Goal: Task Accomplishment & Management: Use online tool/utility

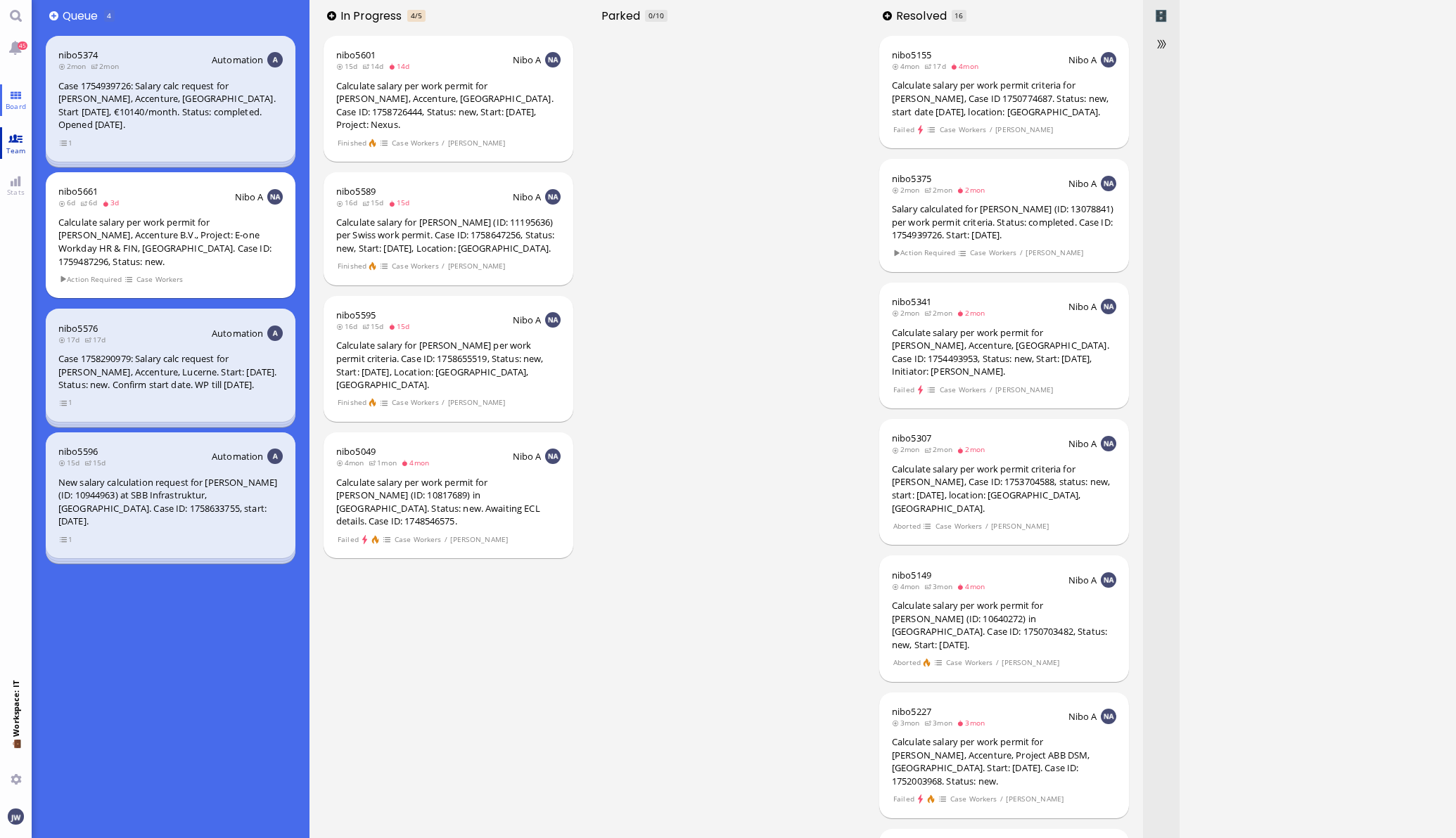
click at [23, 136] on link "Team" at bounding box center [16, 143] width 32 height 32
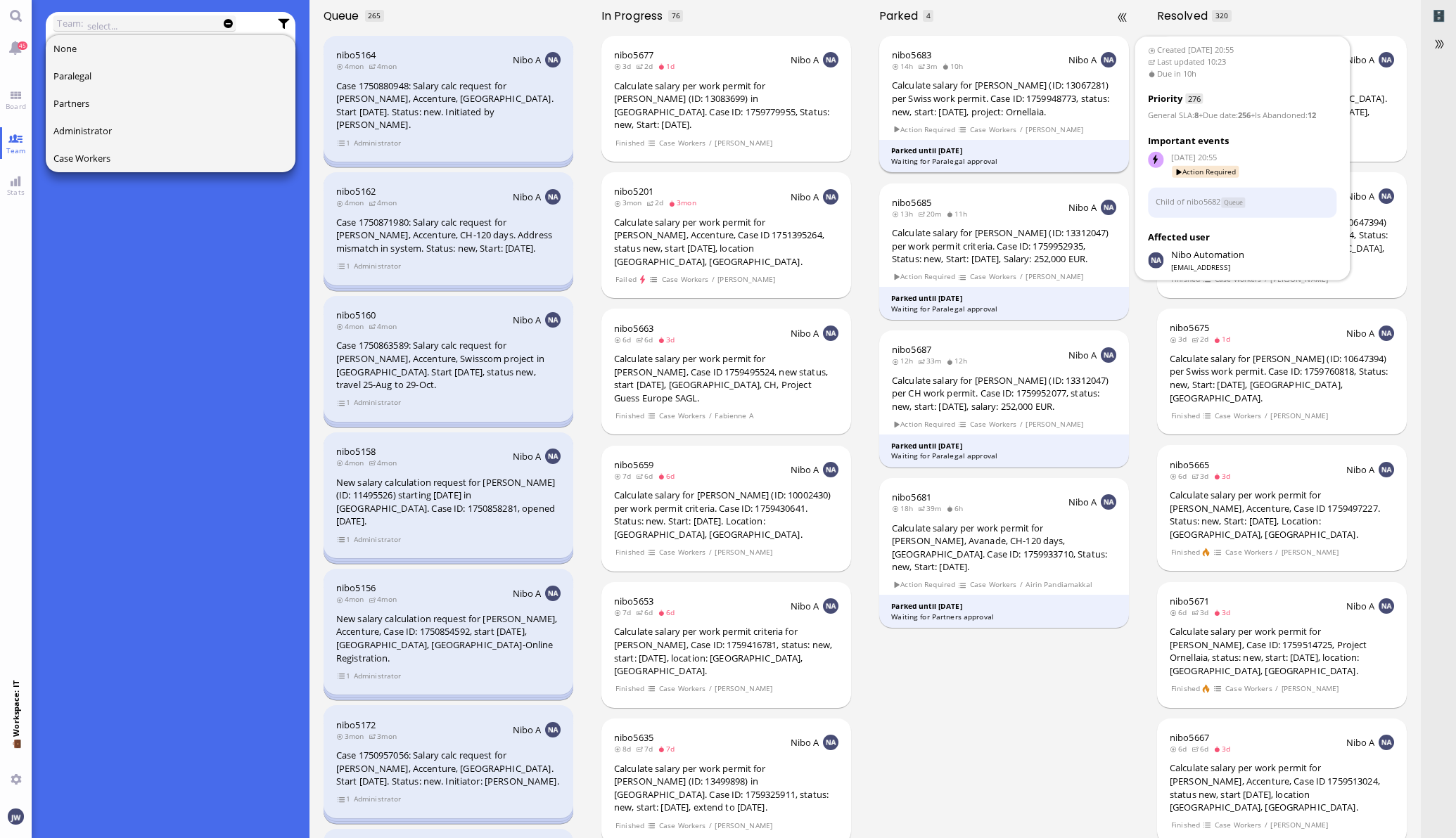
click at [1056, 96] on div "Calculate salary for [PERSON_NAME] (ID: 13067281) per Swiss work permit. Case I…" at bounding box center [1004, 98] width 225 height 40
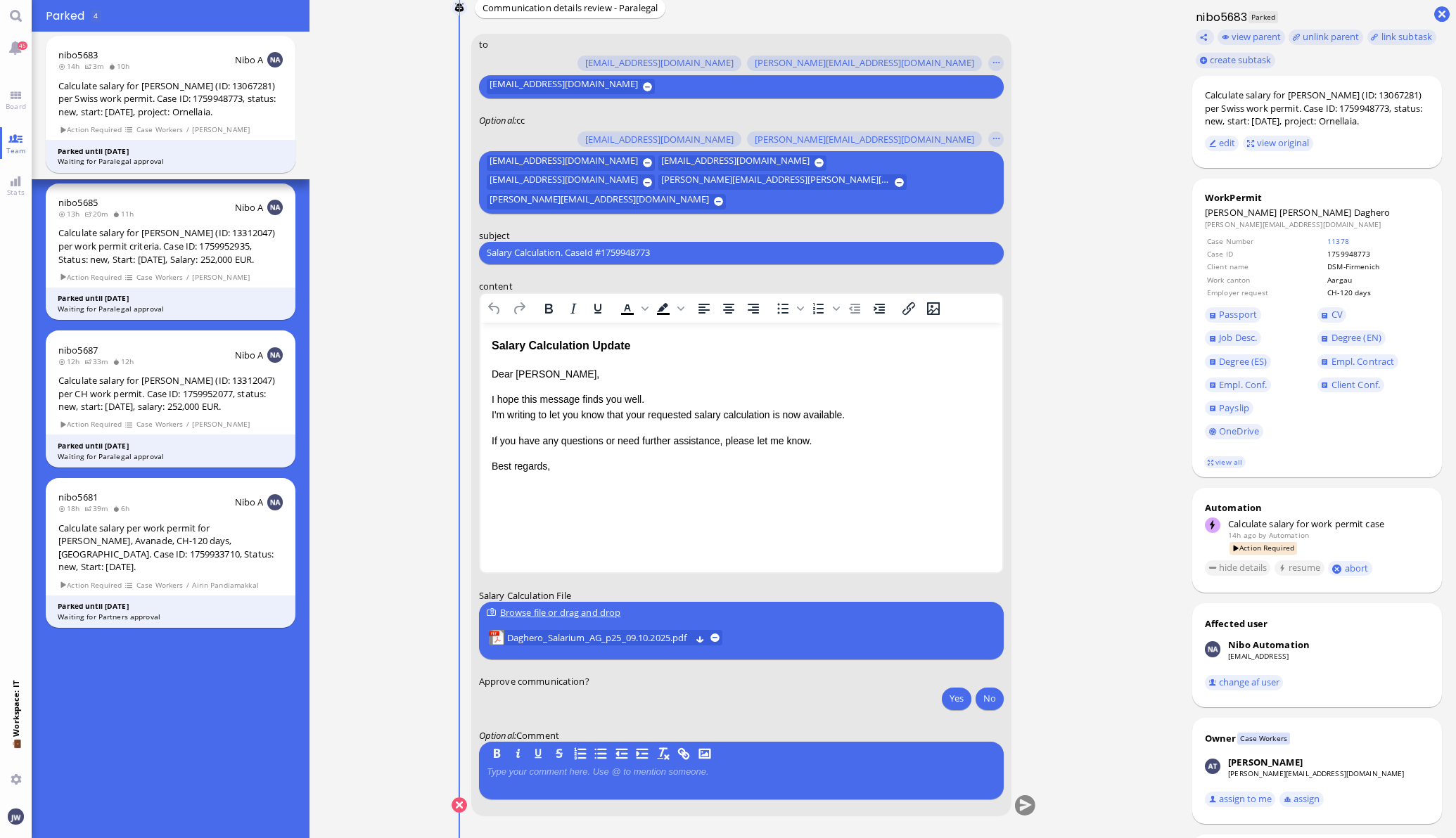
click at [646, 241] on div "Salary Calculation. CaseId #1759948773 Please type something" at bounding box center [741, 252] width 525 height 22
click at [646, 243] on div "Salary Calculation. CaseId #1759948773 Please type something" at bounding box center [741, 252] width 525 height 22
click at [650, 250] on input "Salary Calculation. CaseId #1759948773" at bounding box center [741, 253] width 509 height 15
paste input "PazPerTout new case: [PERSON_NAME] [PERSON_NAME] Daghero (1759948773 / 13067281…"
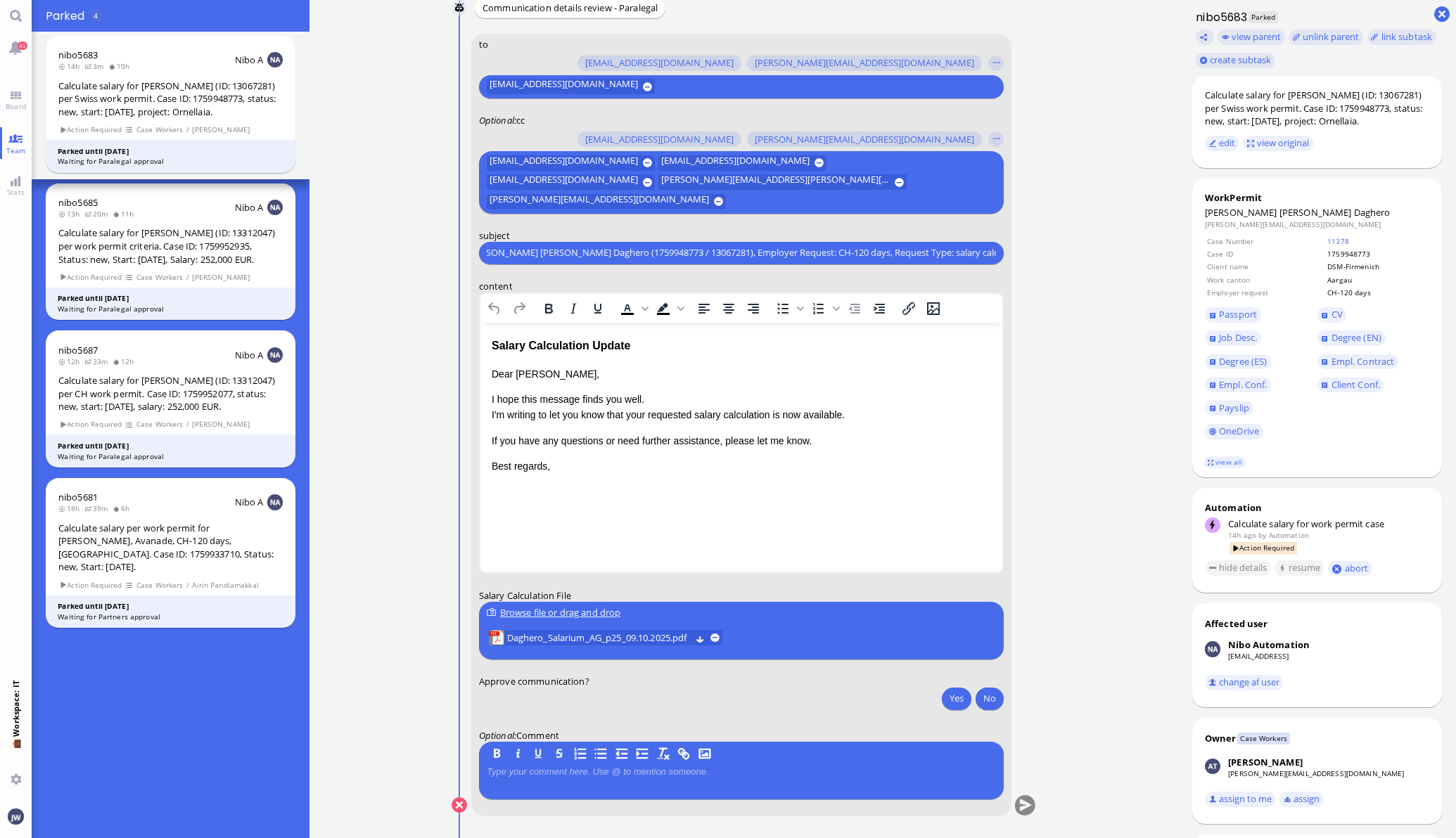
type input "PazPerTout new case: [PERSON_NAME] [PERSON_NAME] Daghero (1759948773 / 13067281…"
click at [642, 350] on div "Salary Calculation Update" at bounding box center [740, 345] width 499 height 18
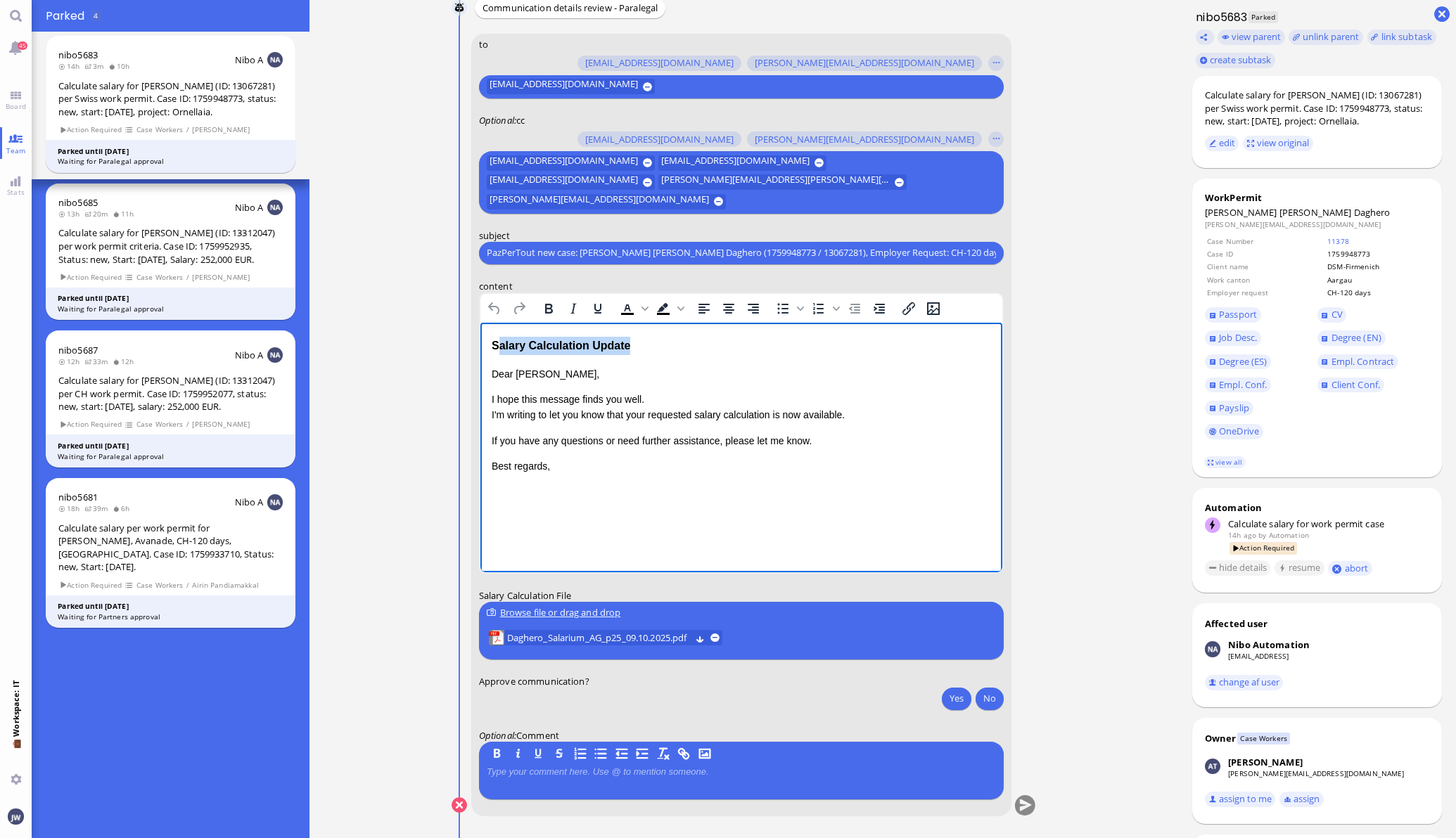
click at [496, 346] on div "Salary Calculation Update" at bounding box center [740, 345] width 499 height 18
click at [495, 347] on div "Salary Calculation Update" at bounding box center [740, 345] width 499 height 18
click at [493, 342] on div "Salary Calculation Update" at bounding box center [740, 345] width 499 height 18
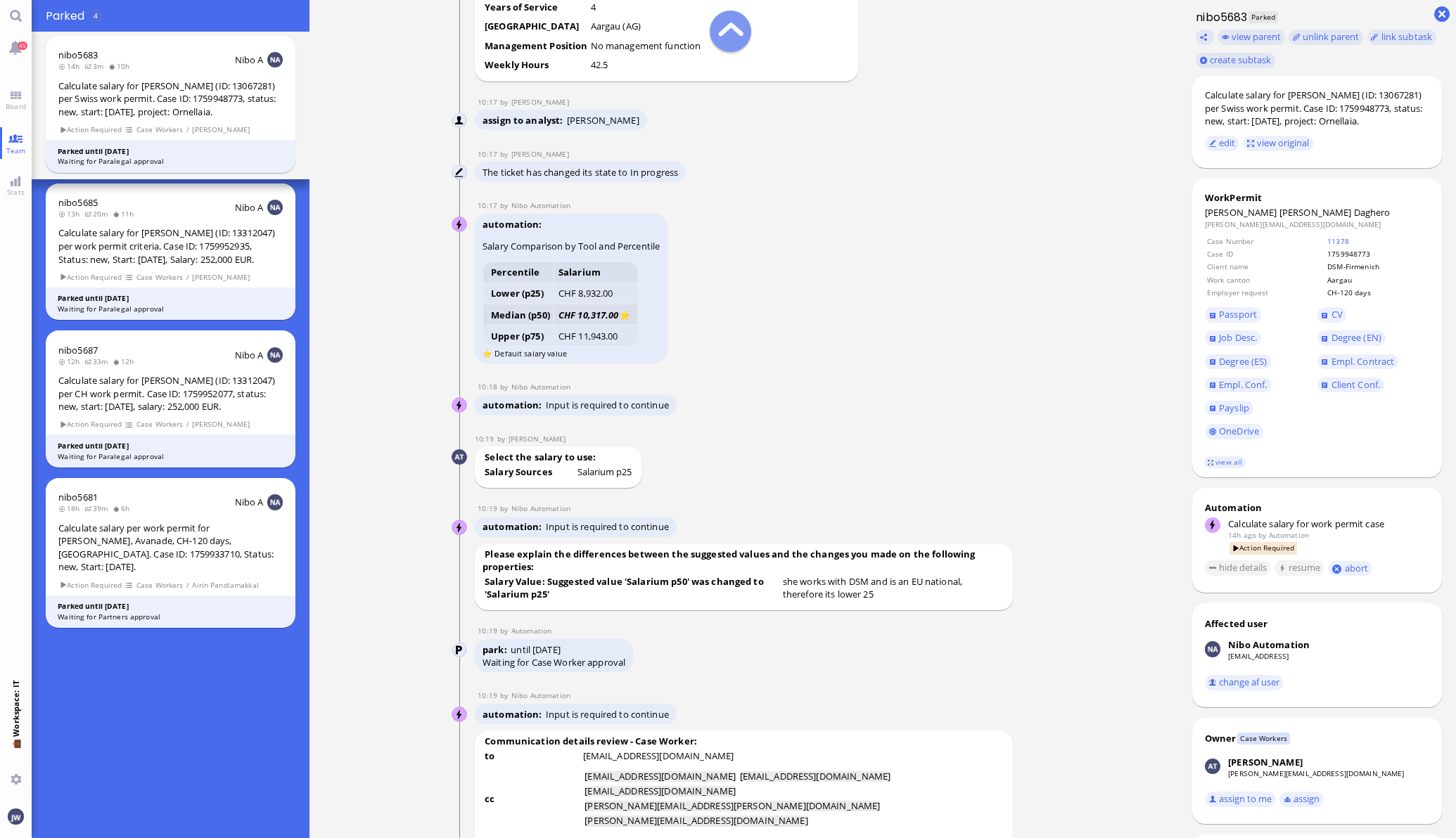
scroll to position [-1582, 0]
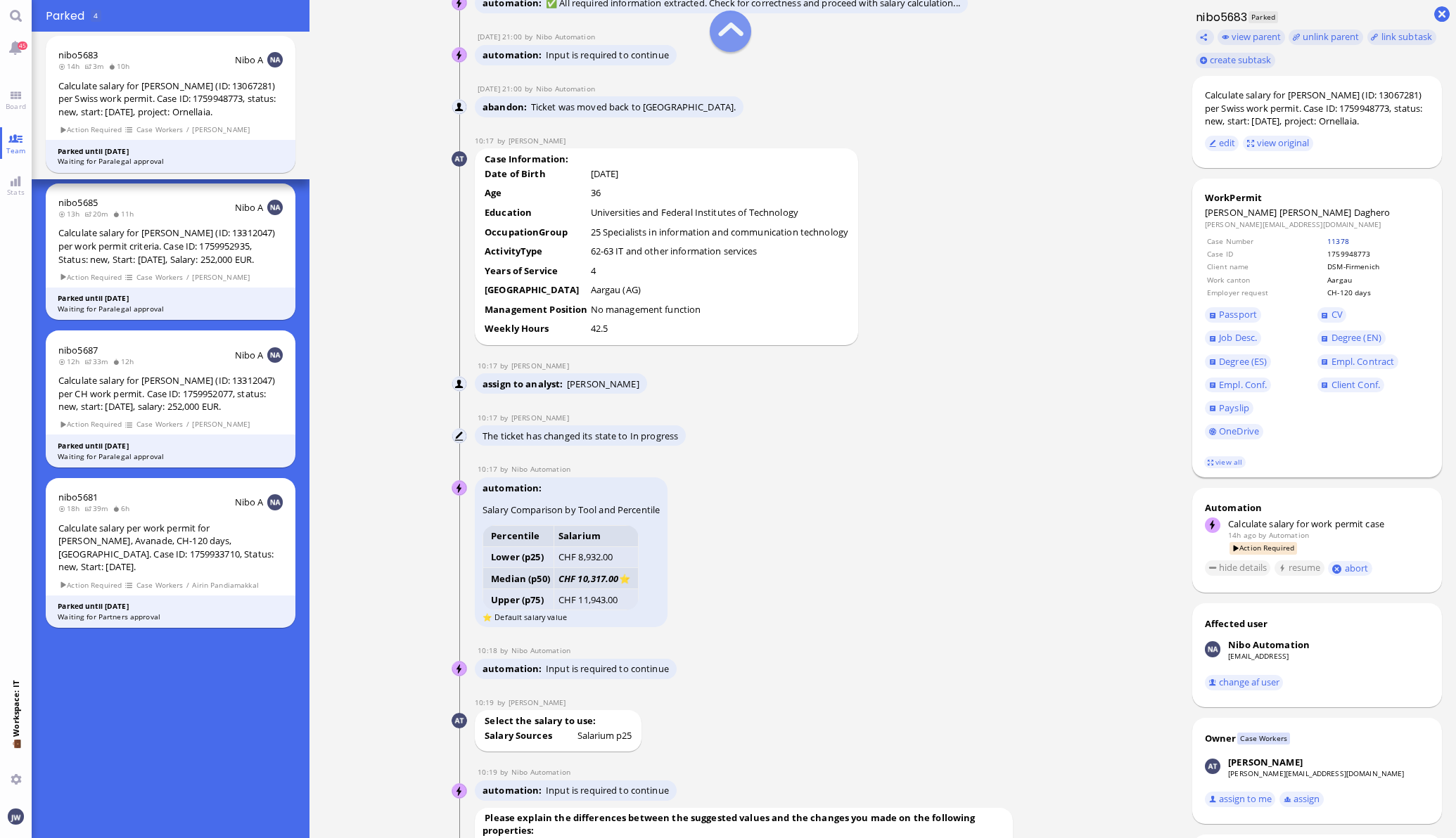
click at [1329, 243] on link "11378" at bounding box center [1338, 241] width 22 height 10
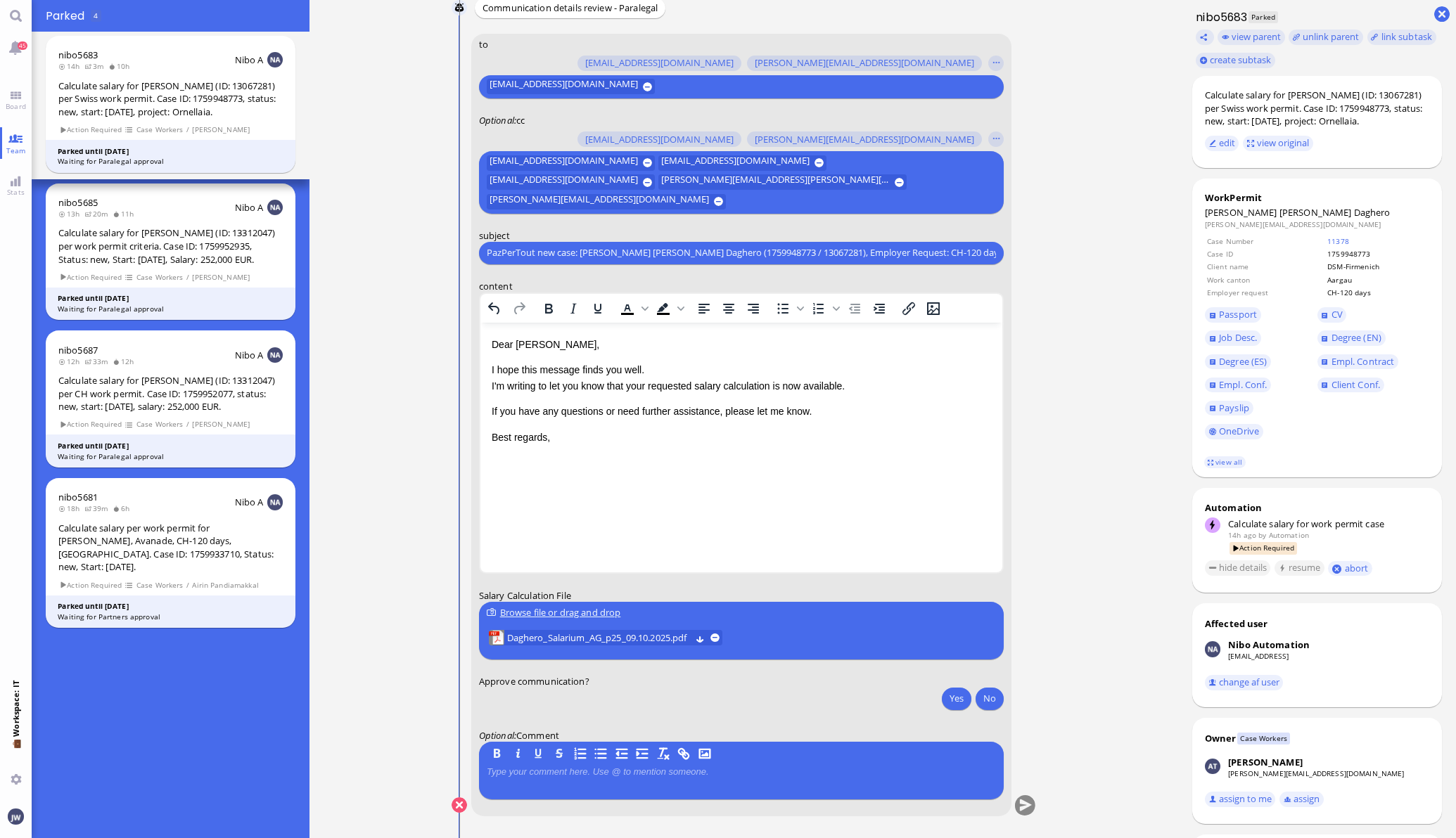
scroll to position [0, 0]
click at [565, 639] on span "Daghero_Salarium_AG_p25_09.10.2025.pdf" at bounding box center [598, 637] width 184 height 15
click at [984, 703] on button "No" at bounding box center [989, 698] width 28 height 22
click at [1016, 808] on button "submit" at bounding box center [1024, 806] width 21 height 21
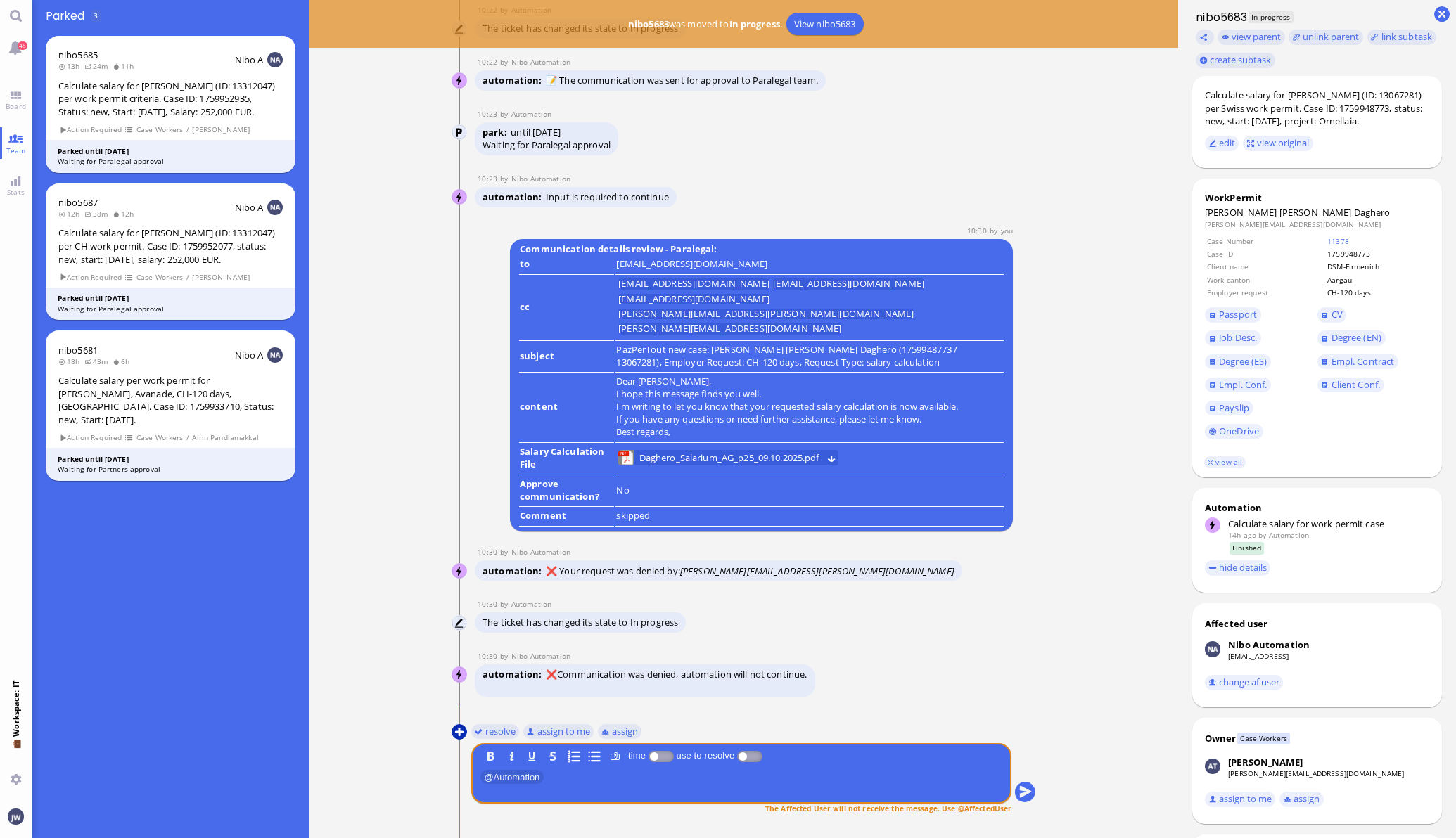
click at [451, 732] on button at bounding box center [459, 731] width 15 height 15
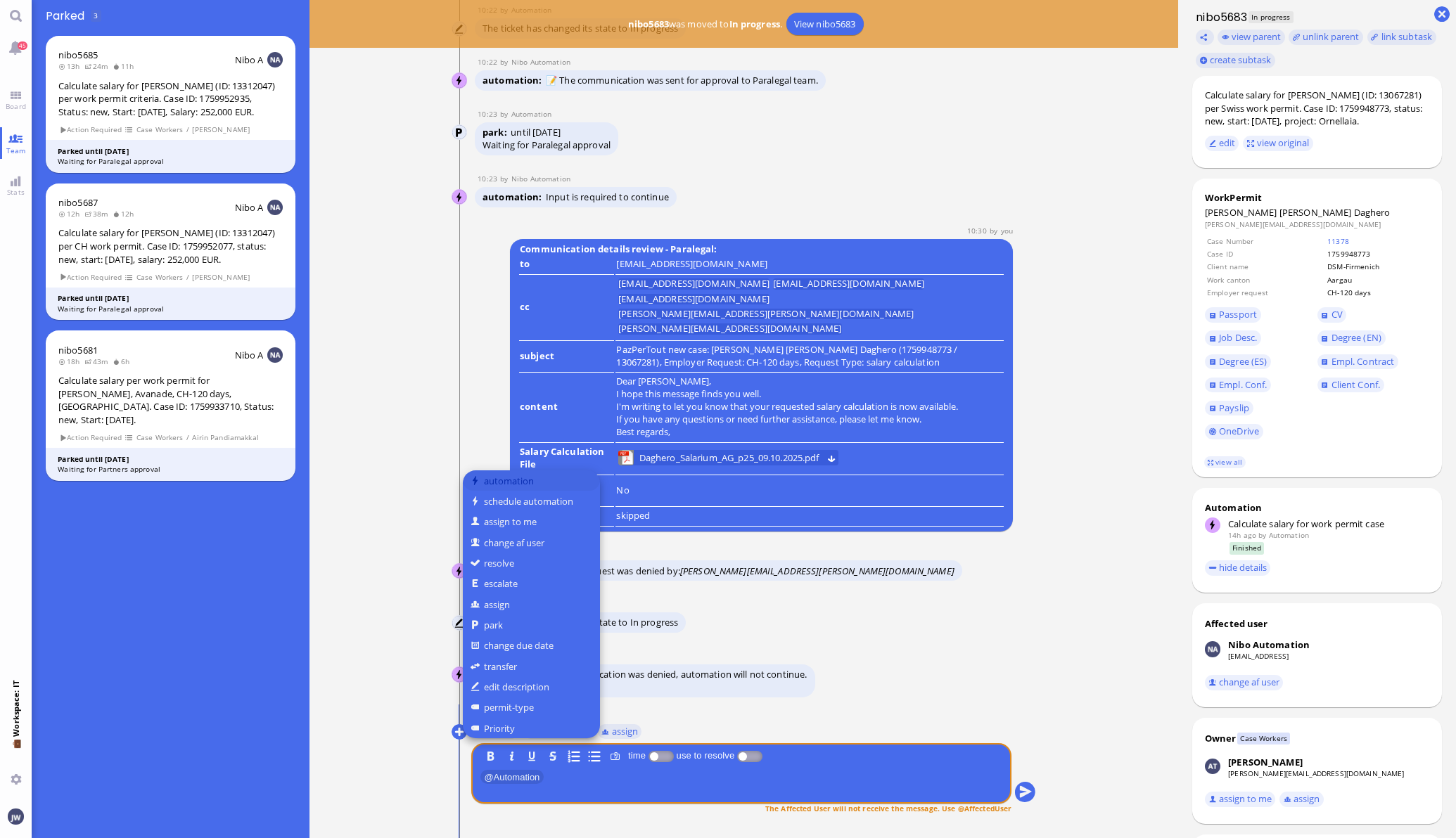
click at [523, 482] on button "automation" at bounding box center [531, 480] width 137 height 20
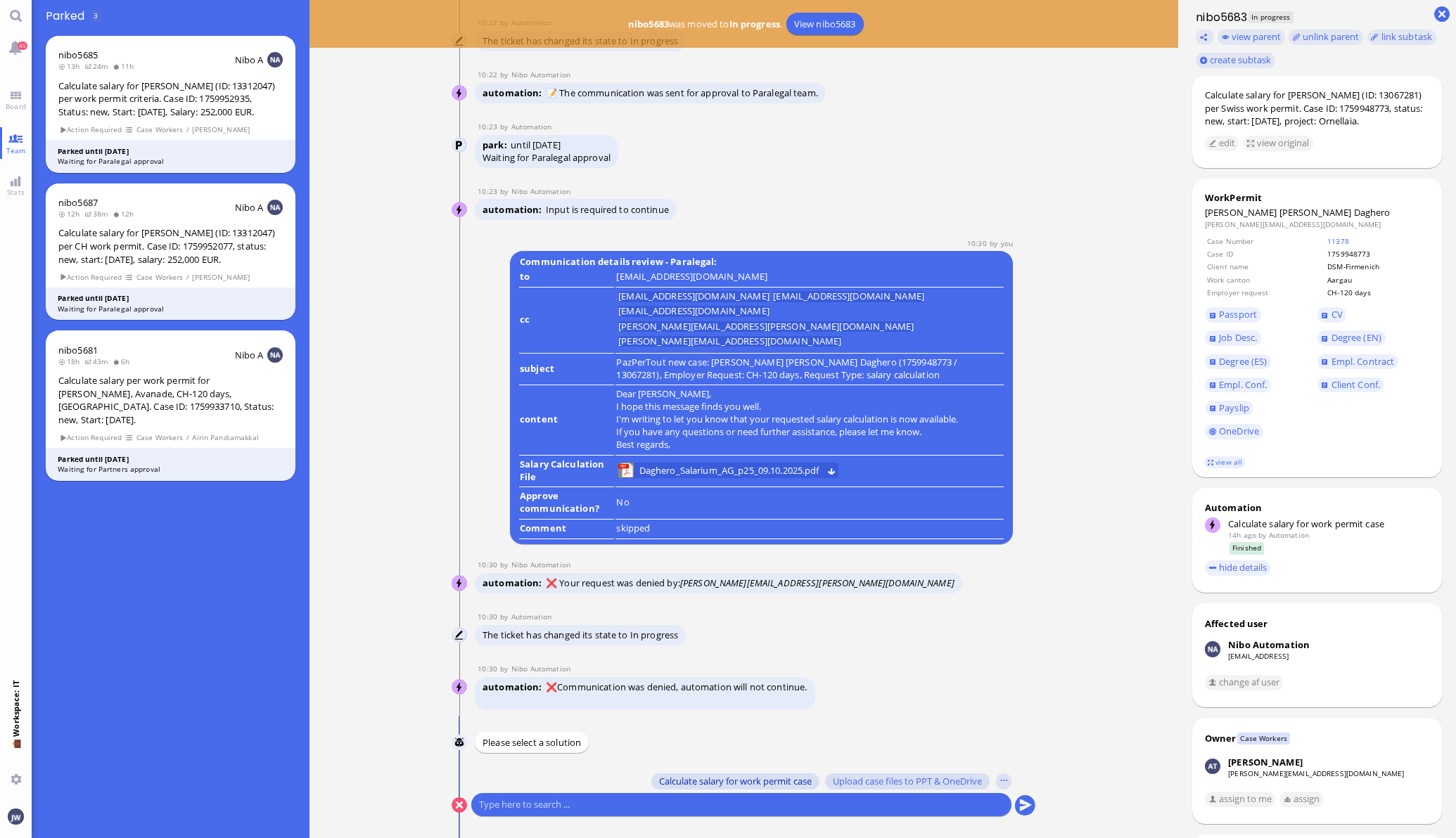
click at [763, 785] on span "Calculate salary for work permit case" at bounding box center [735, 781] width 153 height 12
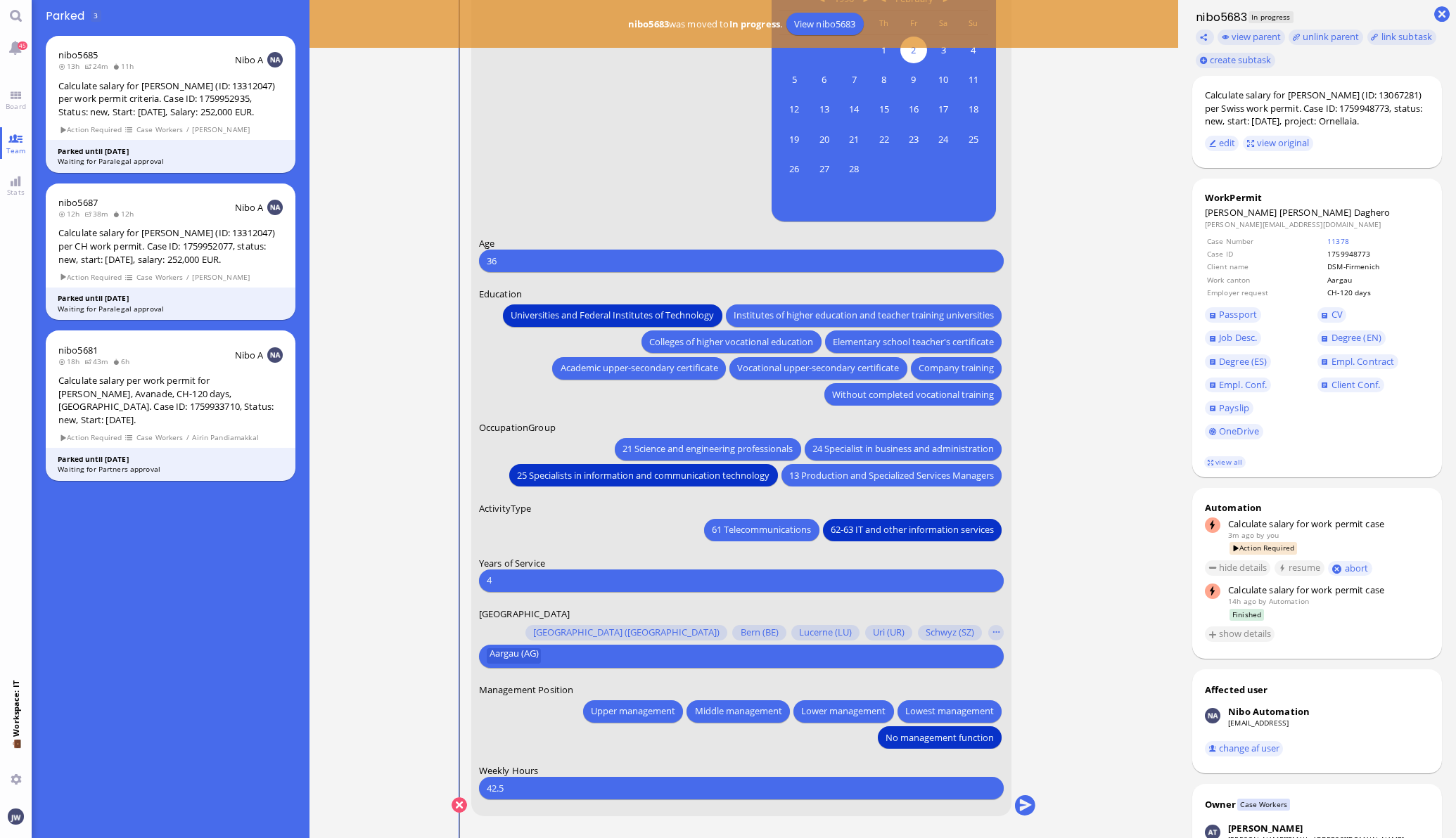
click at [541, 788] on input "42.5" at bounding box center [741, 788] width 509 height 15
type input "4"
type input "38.5"
click at [826, 450] on span "24 Specialist in business and administration" at bounding box center [903, 449] width 181 height 15
click at [1222, 389] on span "Empl. Conf." at bounding box center [1242, 384] width 48 height 13
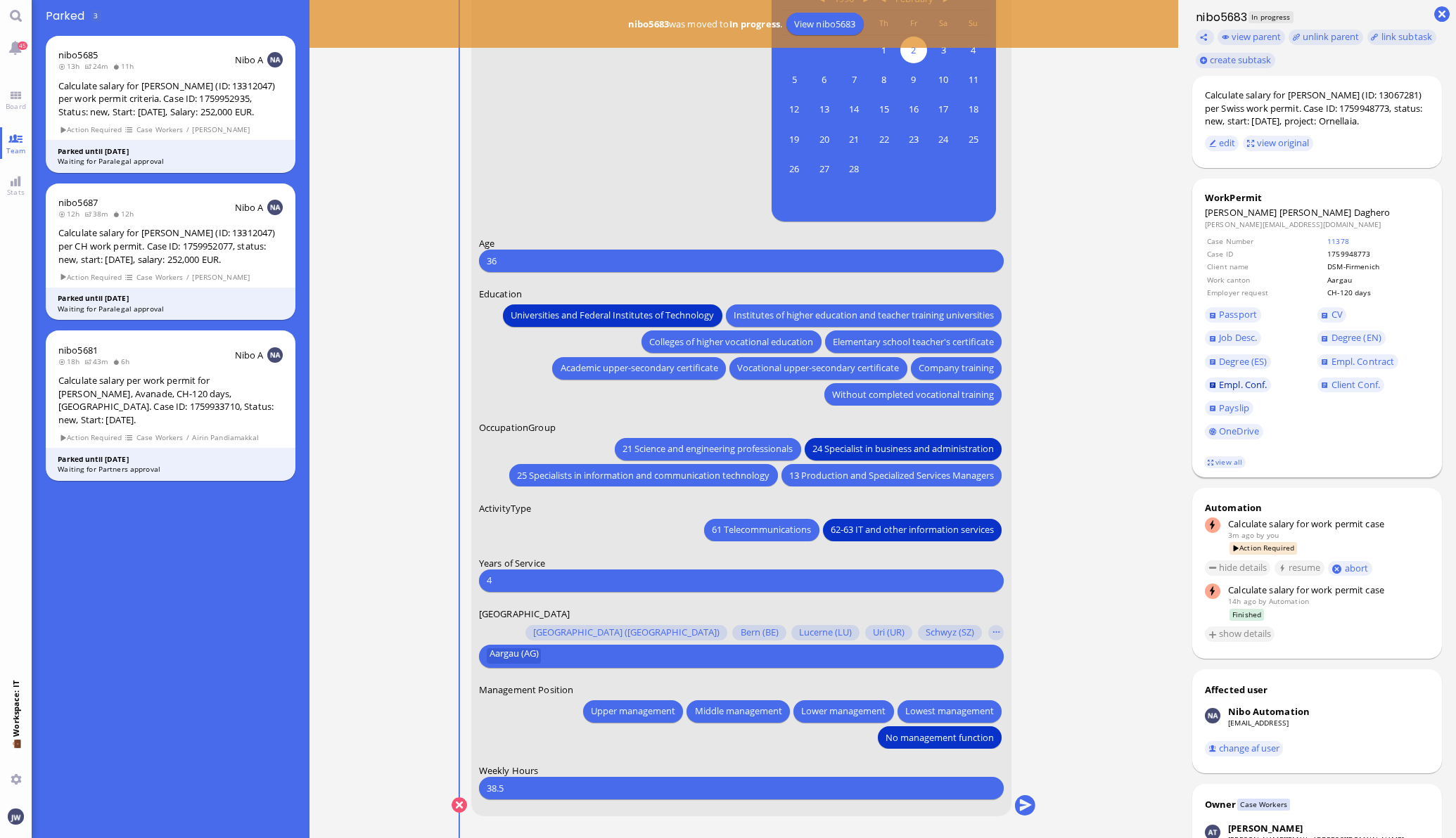
click at [1247, 384] on span "Empl. Conf." at bounding box center [1242, 384] width 48 height 13
click at [1024, 803] on button "submit" at bounding box center [1024, 806] width 21 height 21
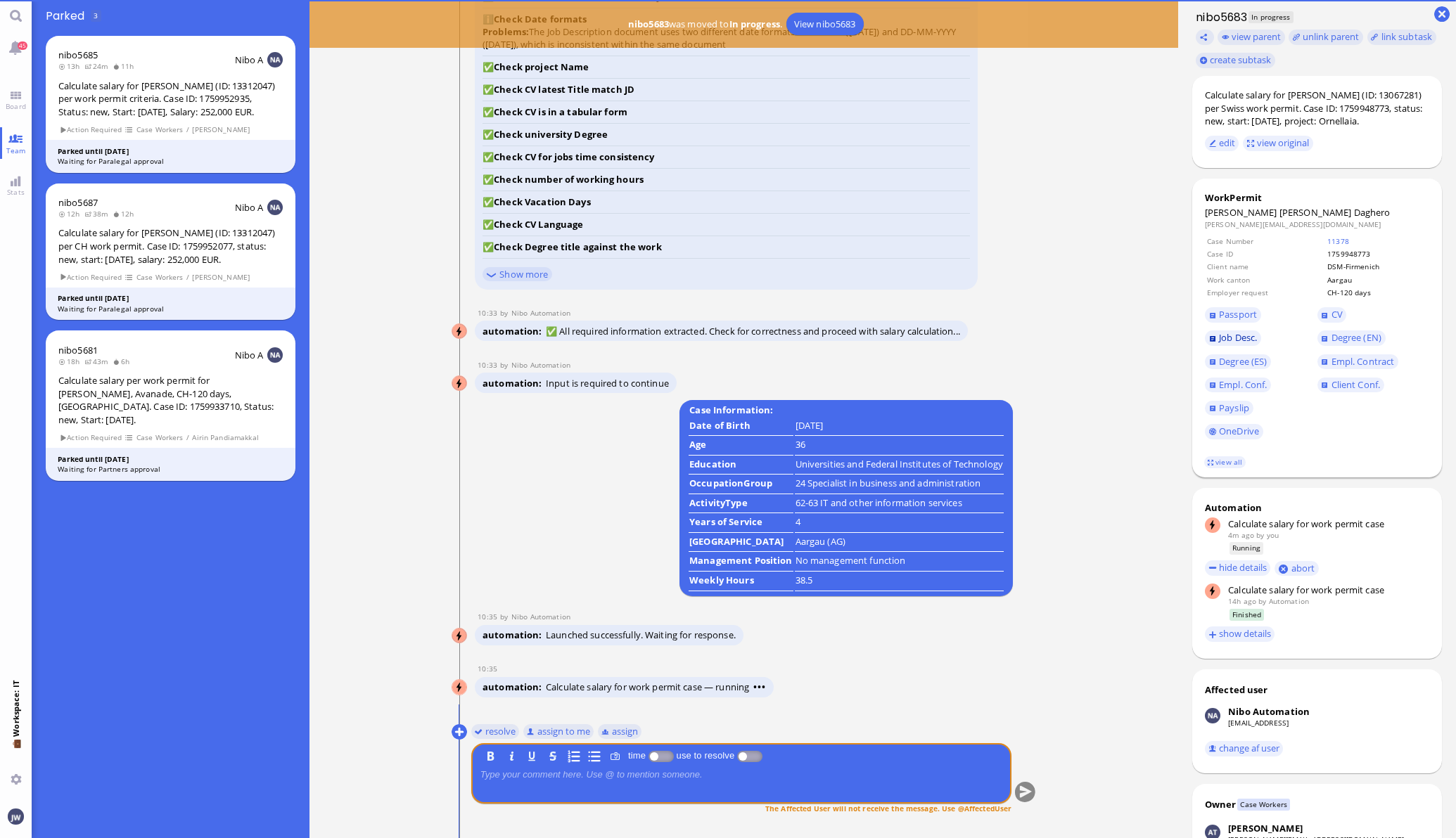
click at [1239, 341] on span "Job Desc." at bounding box center [1237, 338] width 38 height 13
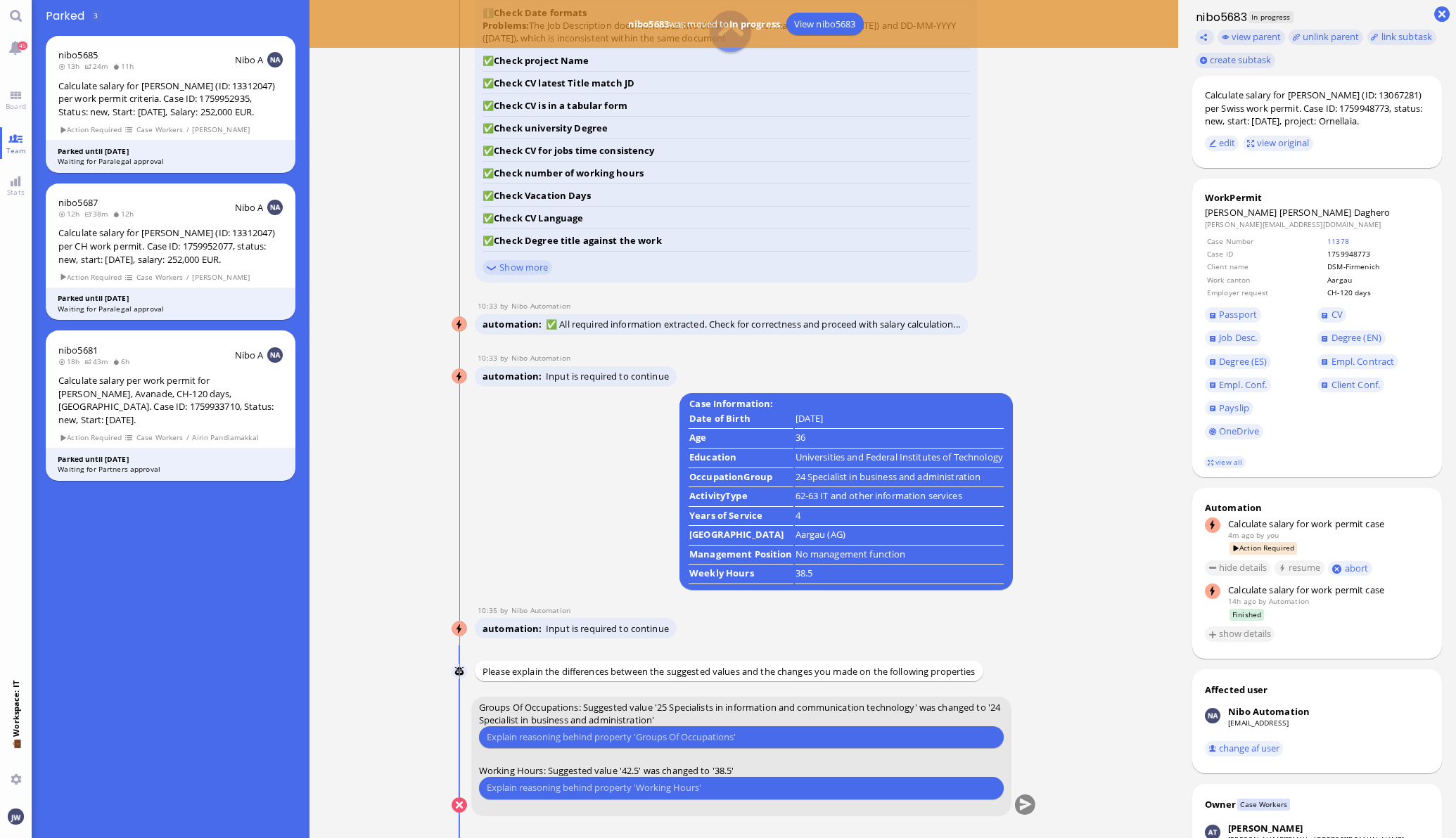
click at [616, 733] on input "text" at bounding box center [741, 737] width 509 height 15
type input "We went with 24 previously"
type input "We take the average of the seasonal working hours"
click at [1018, 803] on button "submit" at bounding box center [1024, 806] width 21 height 21
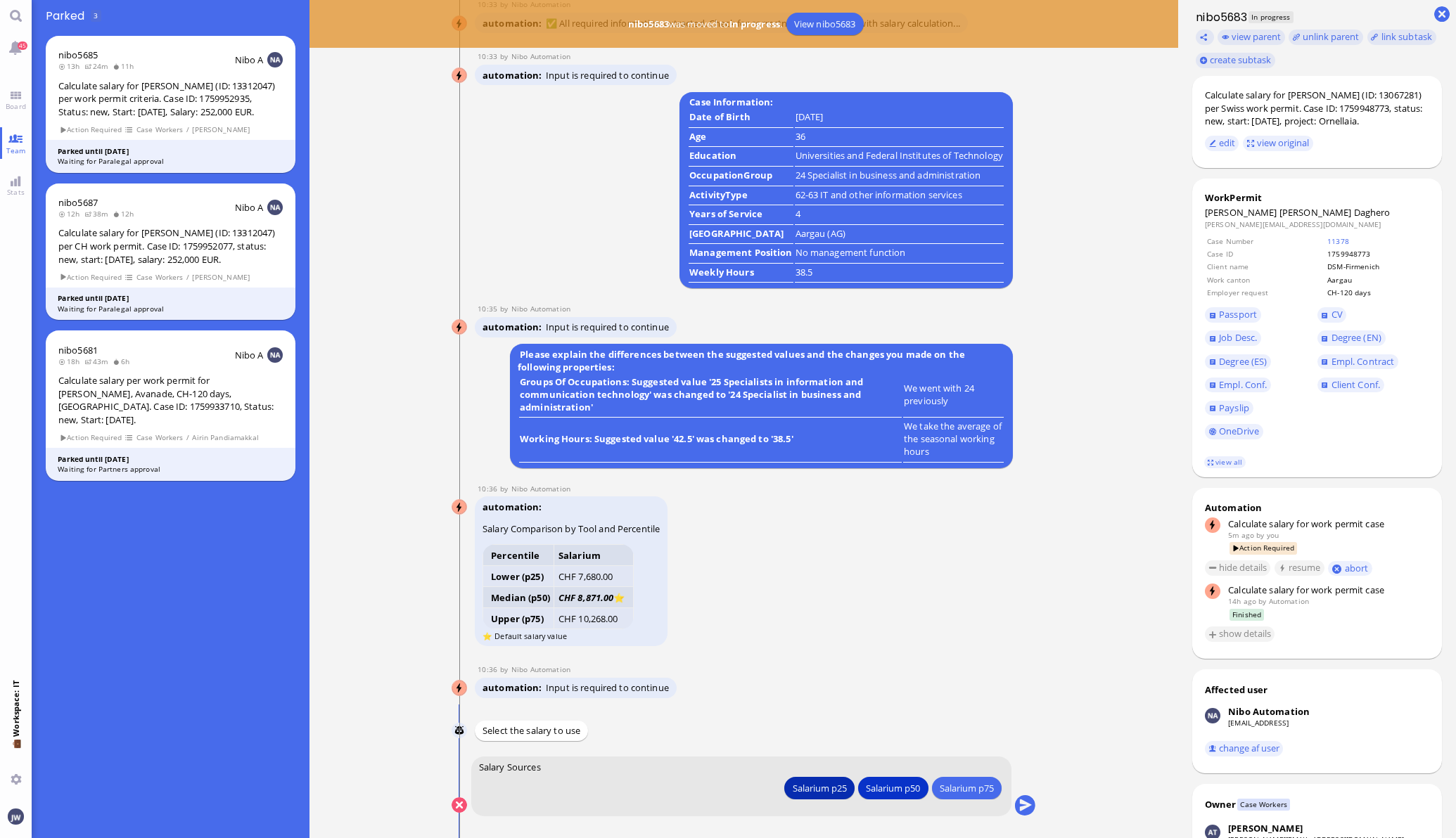
click at [823, 791] on div "Salarium p25" at bounding box center [819, 788] width 54 height 15
click at [1015, 798] on button "submit" at bounding box center [1024, 806] width 21 height 21
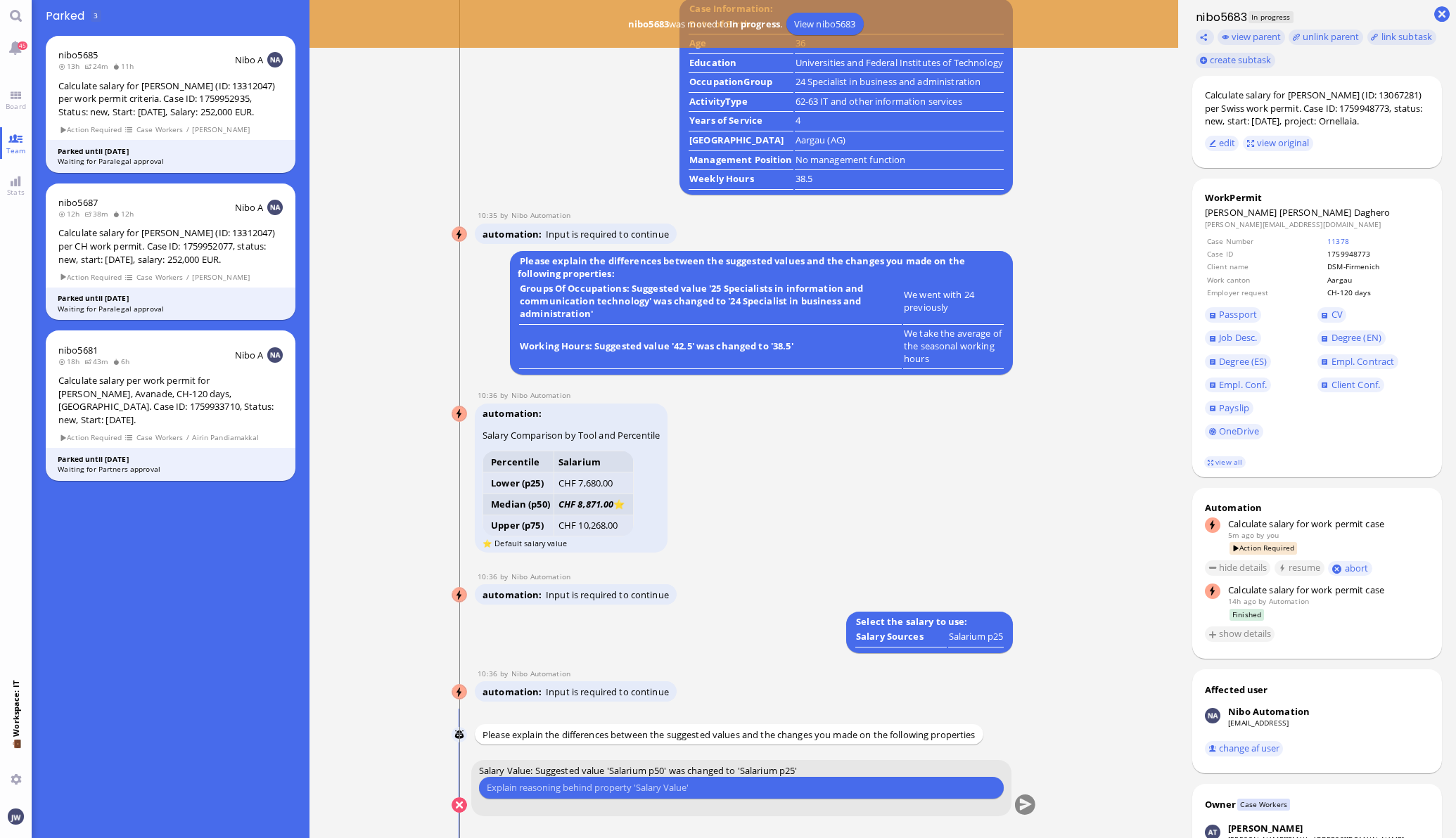
click at [674, 786] on input "text" at bounding box center [741, 788] width 509 height 15
type input "She is EU and works for DSM"
click at [1014, 803] on button "submit" at bounding box center [1024, 806] width 21 height 21
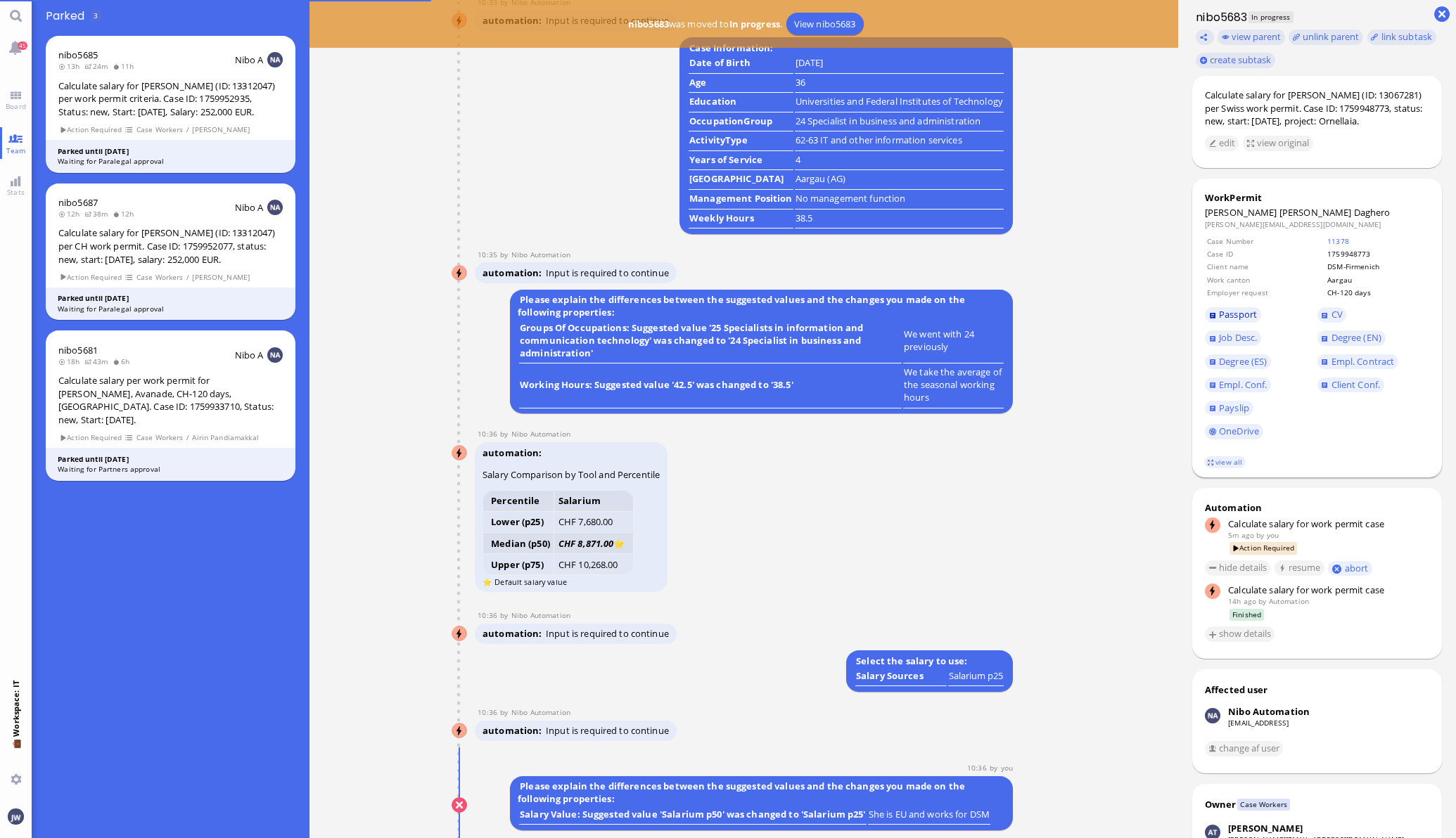
click at [1233, 314] on span "Passport" at bounding box center [1237, 315] width 38 height 13
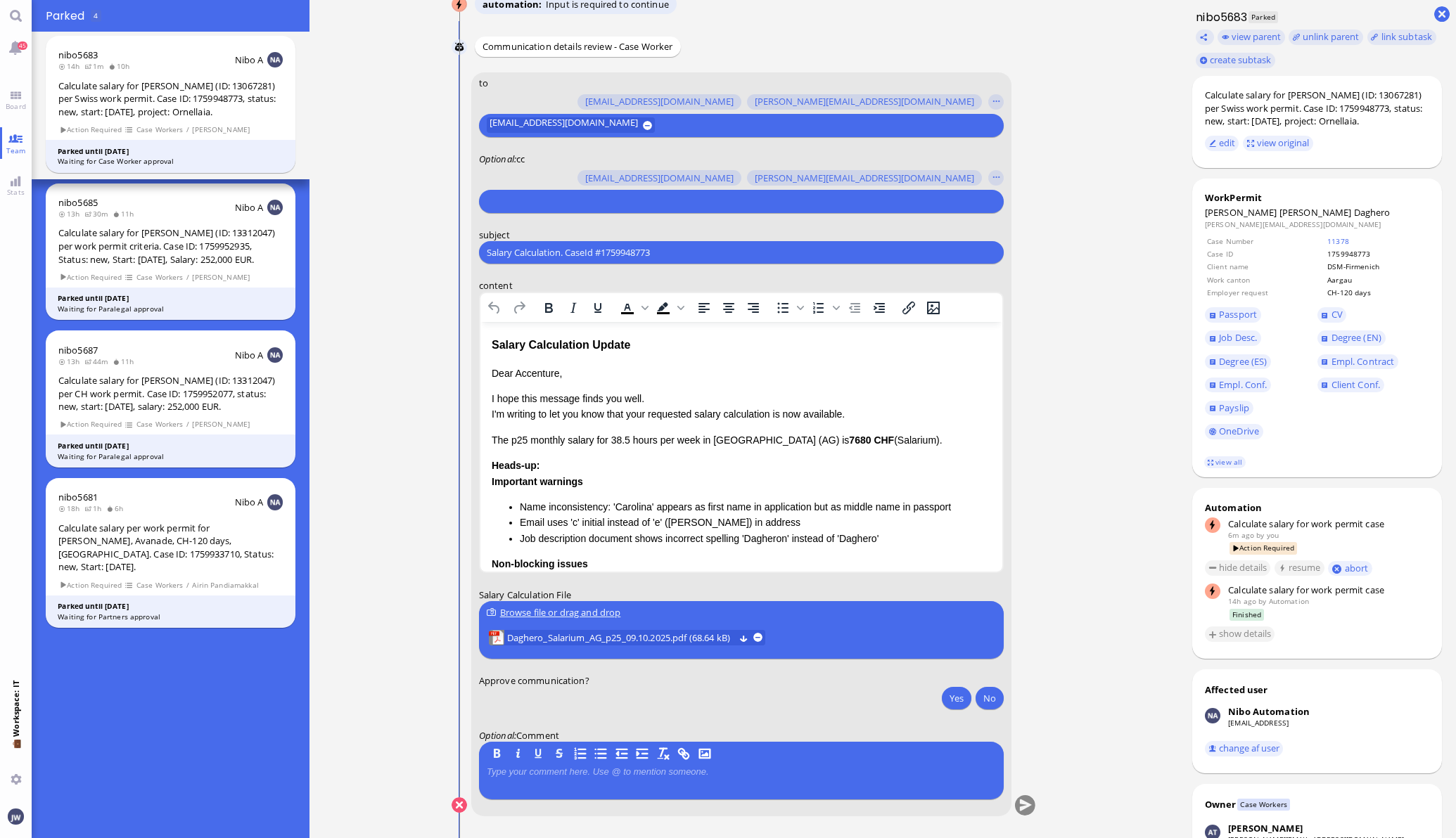
click at [623, 246] on input "Salary Calculation. CaseId #1759948773" at bounding box center [741, 253] width 509 height 15
paste input "PazPerTout new case: [PERSON_NAME] [PERSON_NAME] Daghero (1759948773 / 13067281…"
type input "PazPerTout new case: [PERSON_NAME] [PERSON_NAME] Daghero (1759948773 / 13067281…"
click at [585, 197] on input "text" at bounding box center [740, 202] width 505 height 15
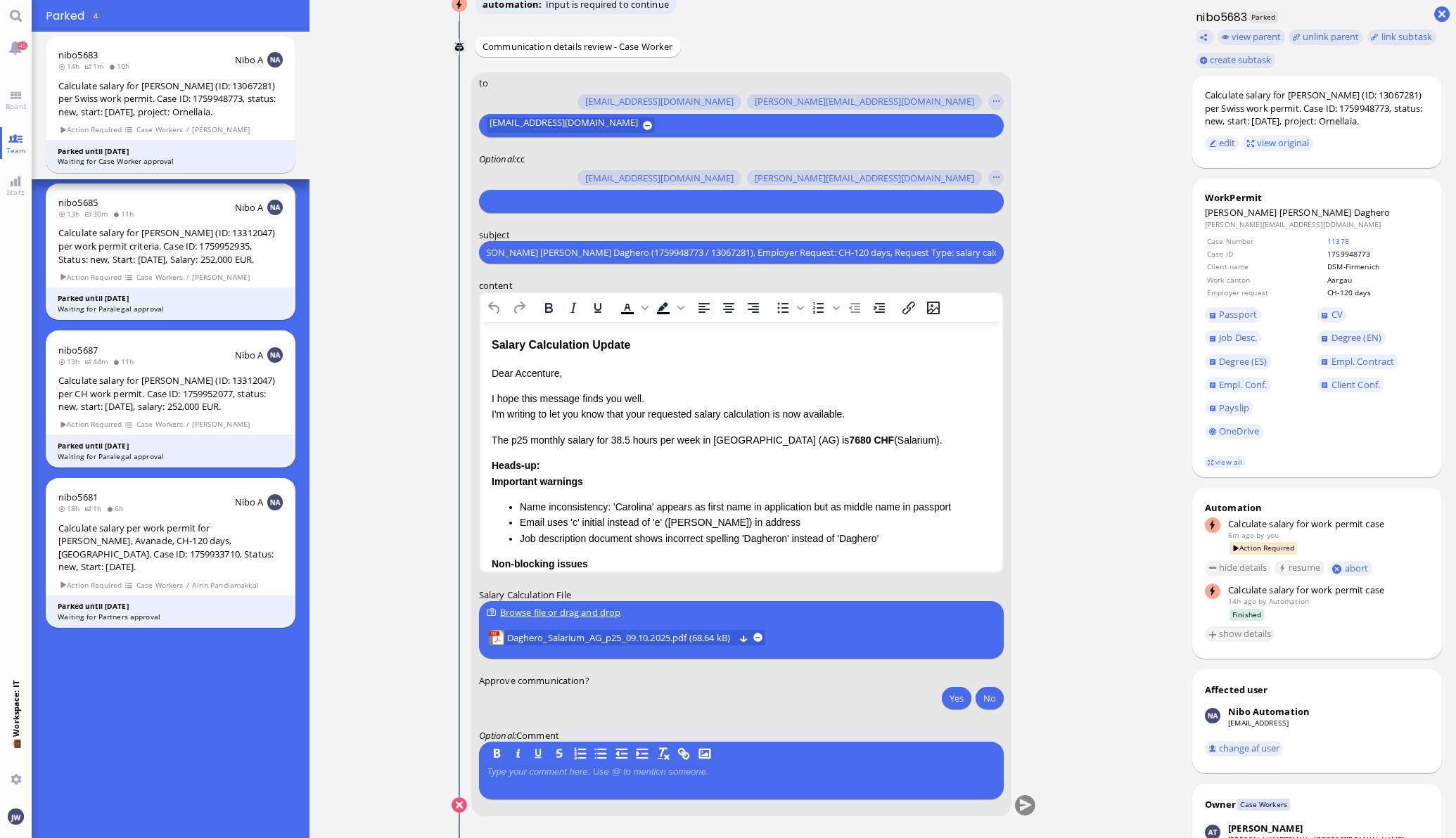
scroll to position [0, 0]
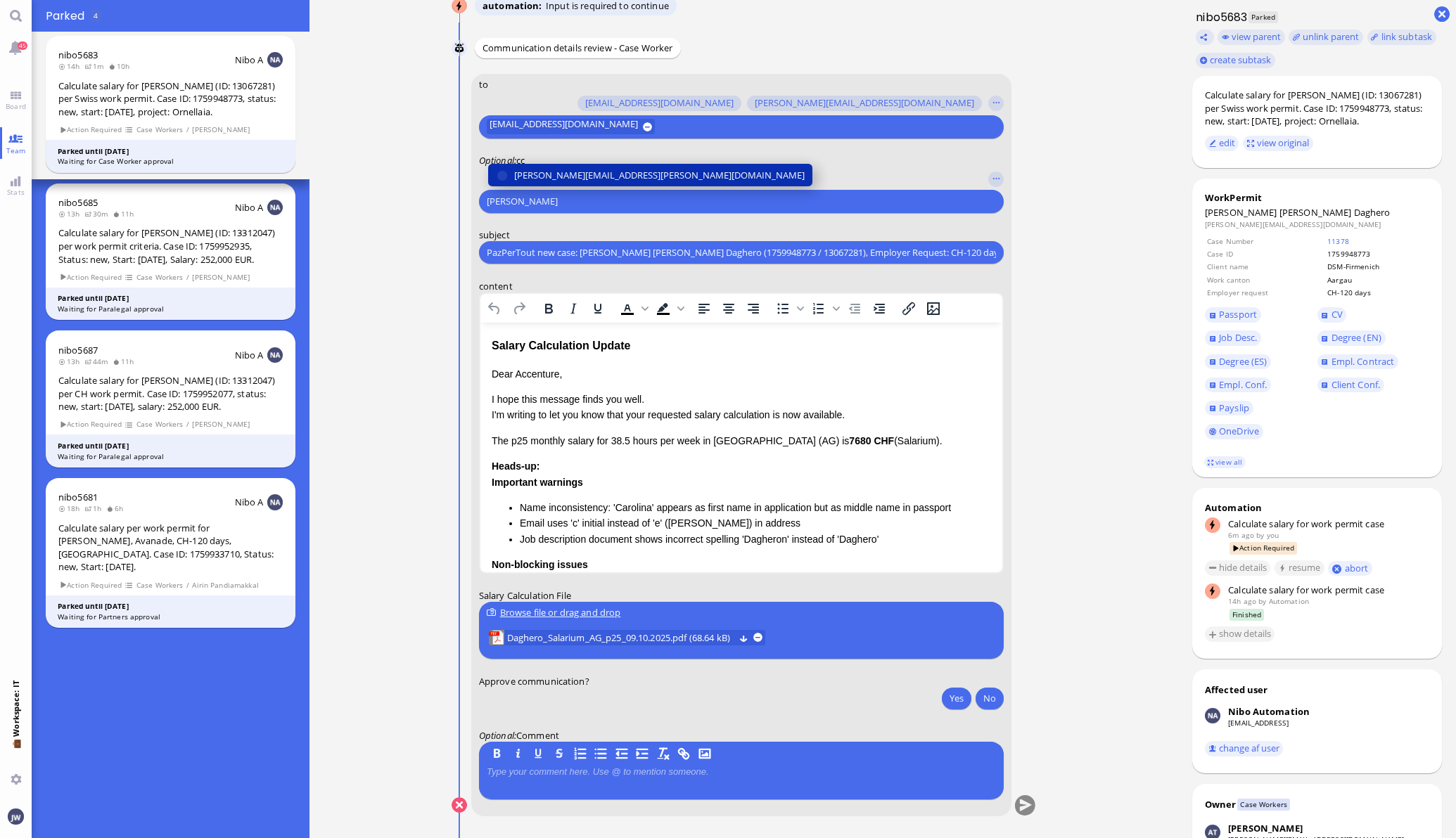
type input "[PERSON_NAME]"
click at [598, 171] on span "[PERSON_NAME][EMAIL_ADDRESS][PERSON_NAME][DOMAIN_NAME]" at bounding box center [659, 175] width 290 height 15
type input "den"
click at [601, 168] on span "[EMAIL_ADDRESS][DOMAIN_NAME]" at bounding box center [588, 175] width 148 height 15
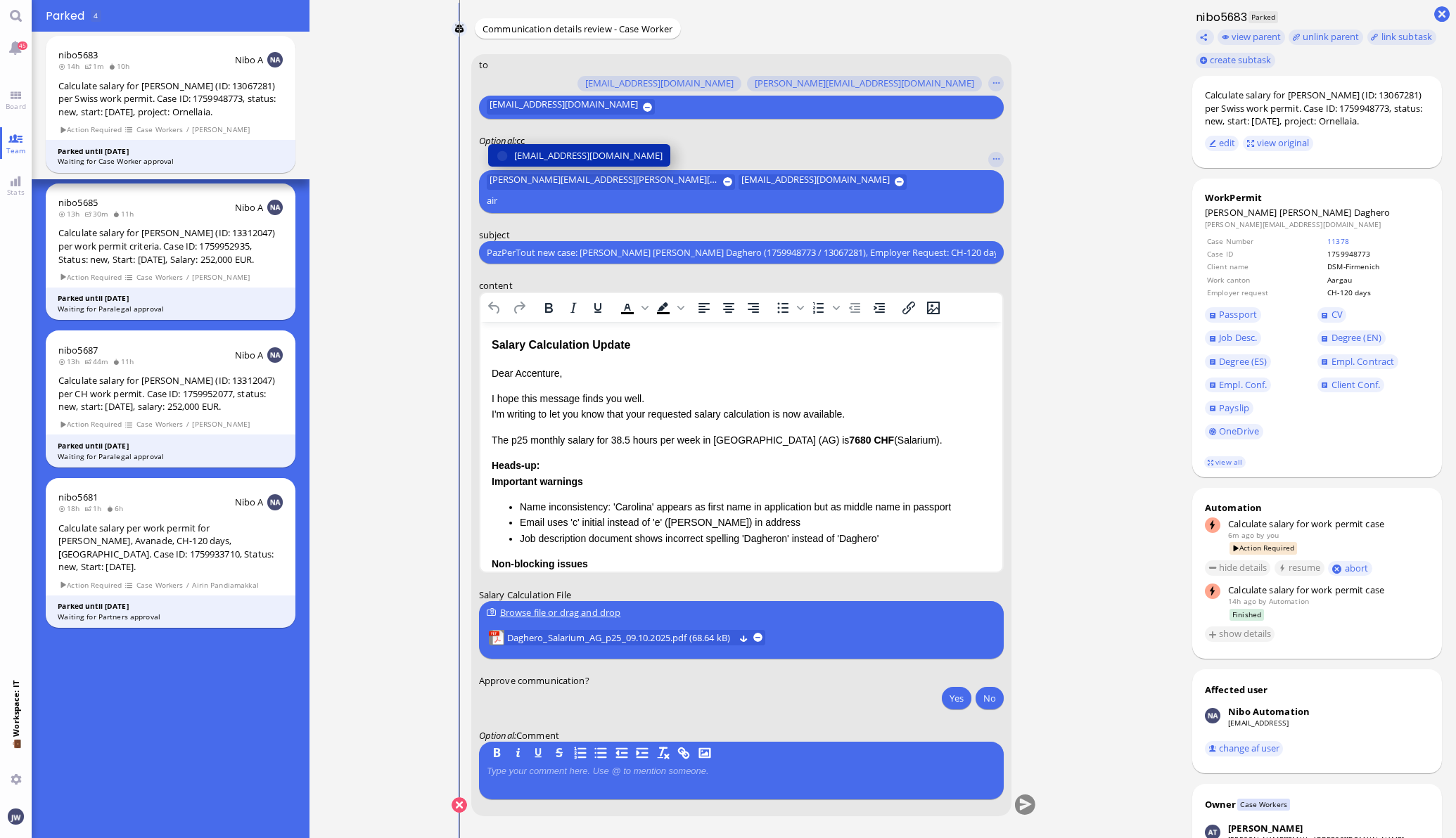
type input "air"
click at [601, 163] on span "[EMAIL_ADDRESS][DOMAIN_NAME]" at bounding box center [588, 156] width 148 height 15
type input "fab"
click at [603, 155] on span "[EMAIL_ADDRESS][DOMAIN_NAME]" at bounding box center [588, 156] width 148 height 15
type input "anu"
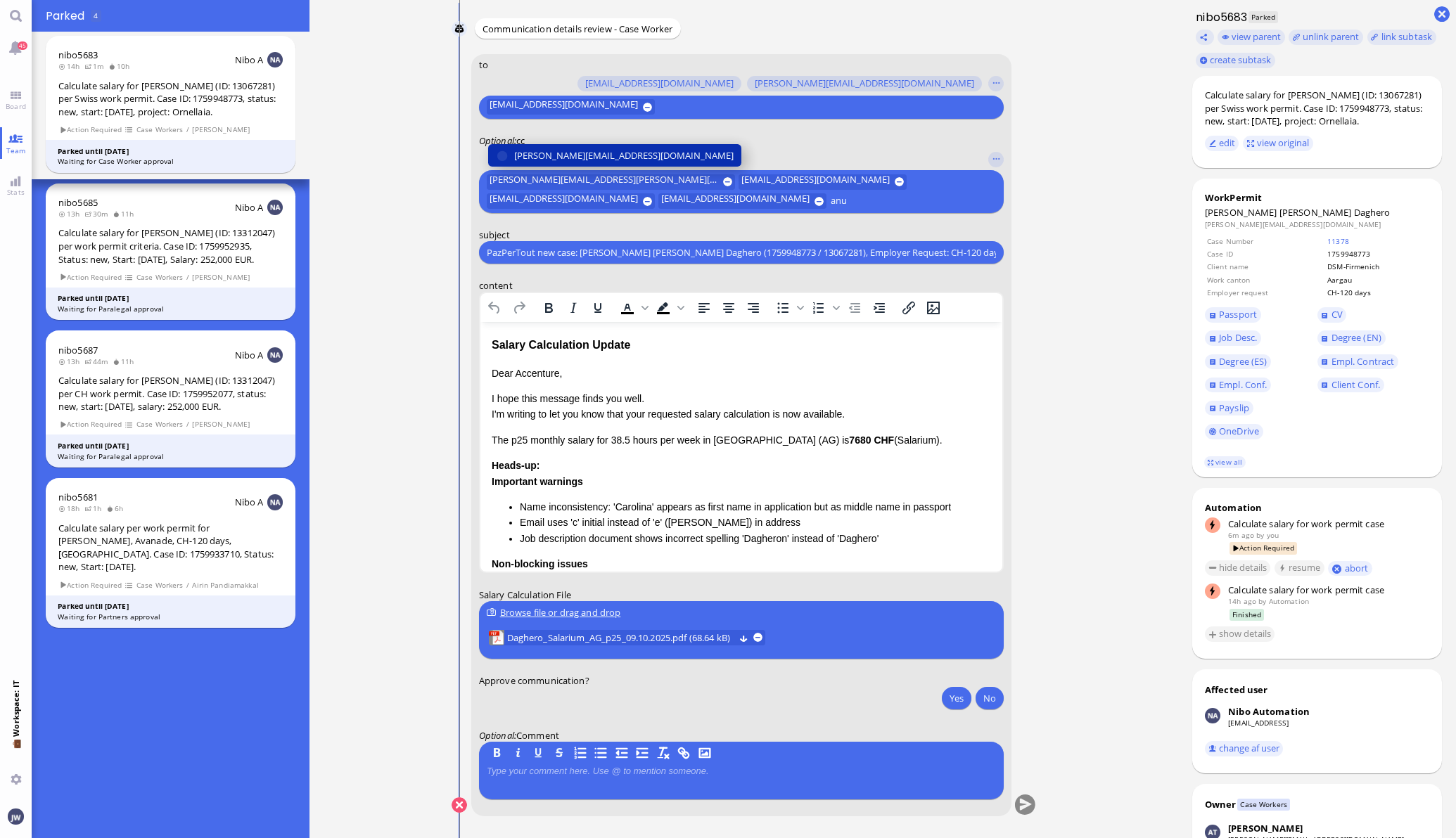
click at [603, 153] on span "[PERSON_NAME][EMAIL_ADDRESS][DOMAIN_NAME]" at bounding box center [624, 156] width 220 height 15
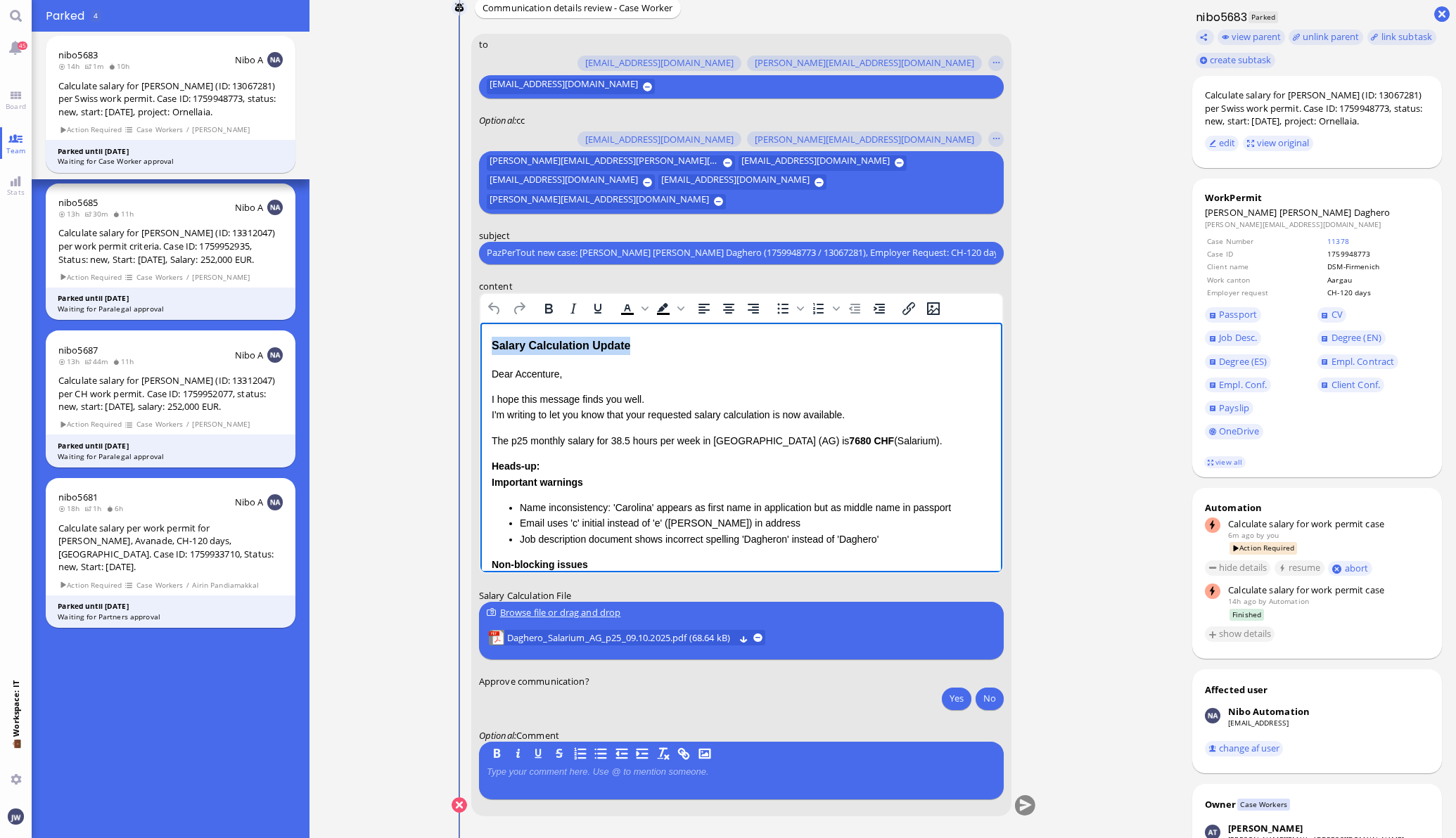
drag, startPoint x: 629, startPoint y: 346, endPoint x: 487, endPoint y: 341, distance: 142.1
click at [487, 341] on html "Salary Calculation Update Dear Accenture, I hope this message finds you well. I…" at bounding box center [740, 523] width 522 height 402
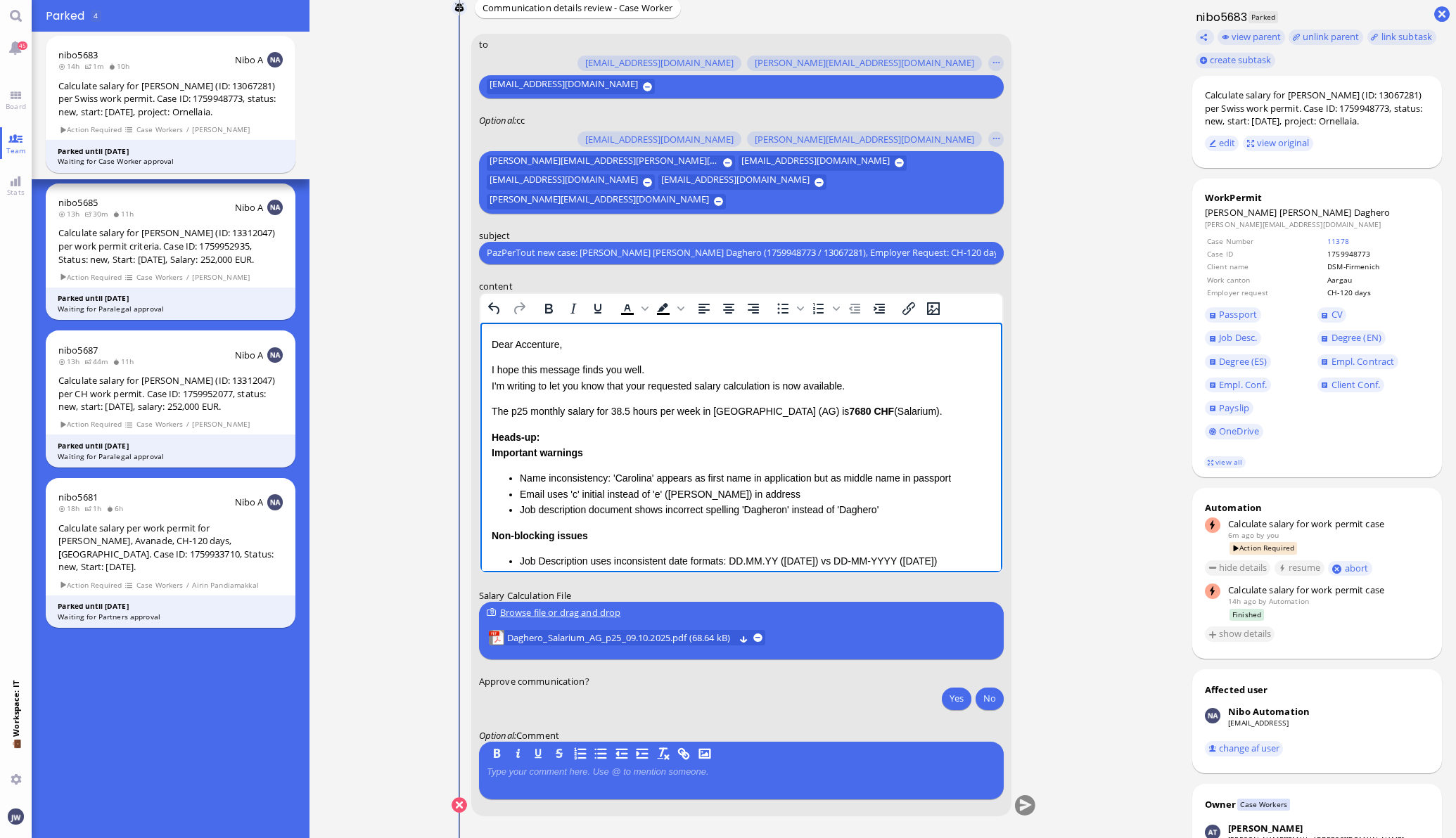
click at [640, 389] on p "I hope this message finds you well. I'm writing to let you know that your reque…" at bounding box center [740, 377] width 499 height 32
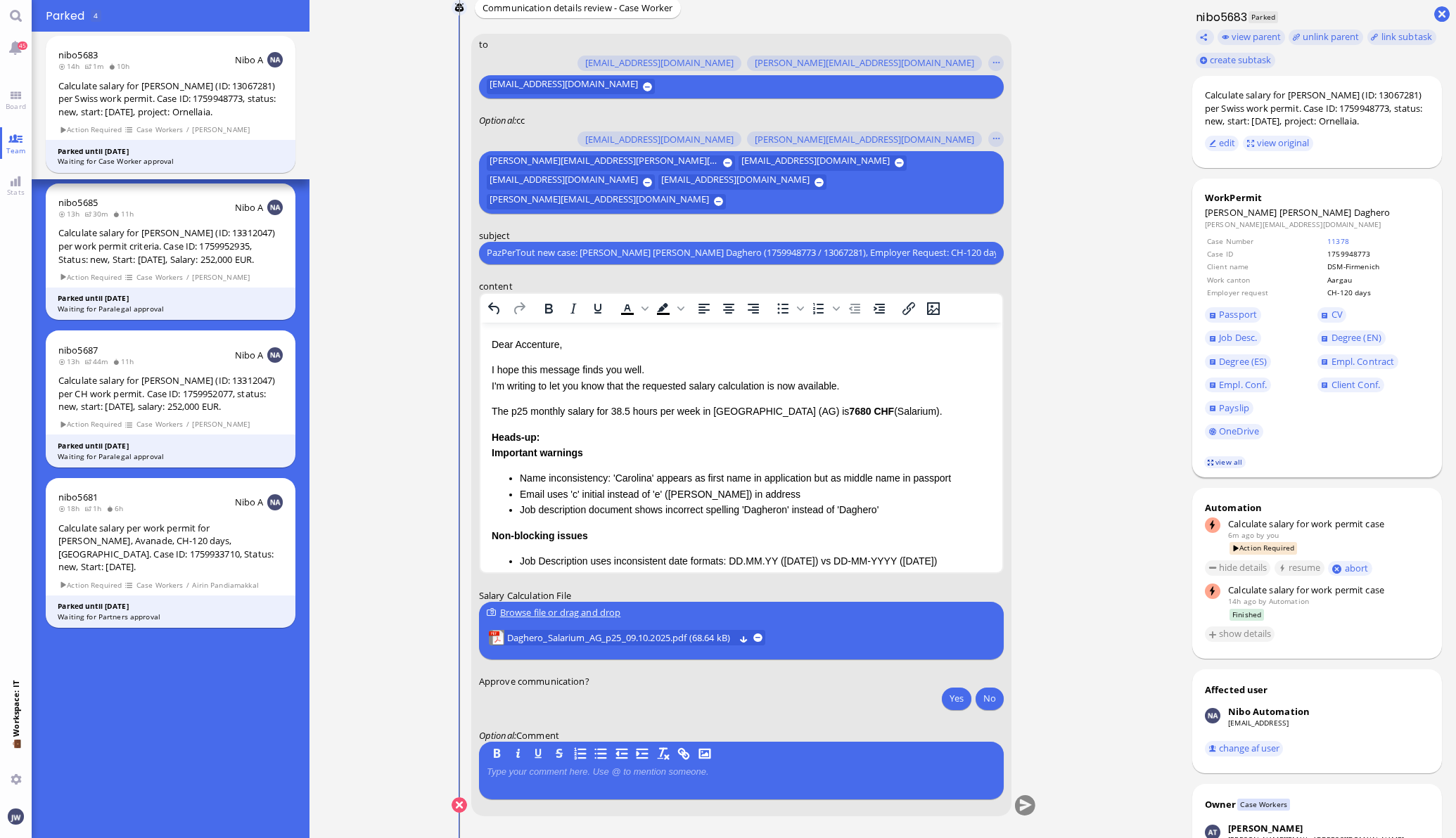
click at [1227, 463] on link "view all" at bounding box center [1224, 462] width 41 height 12
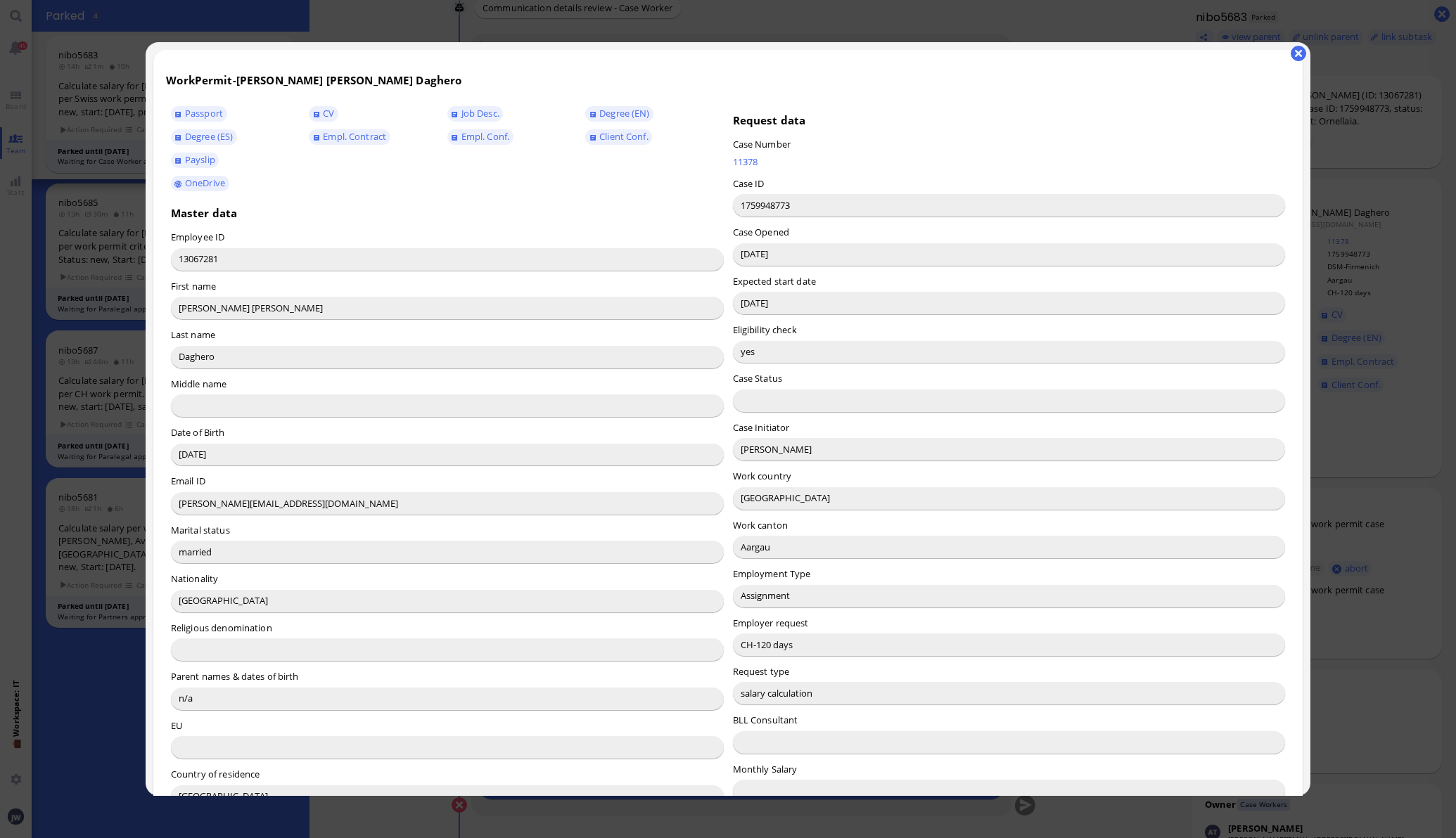
click at [757, 454] on input "[PERSON_NAME]" at bounding box center [1010, 449] width 553 height 22
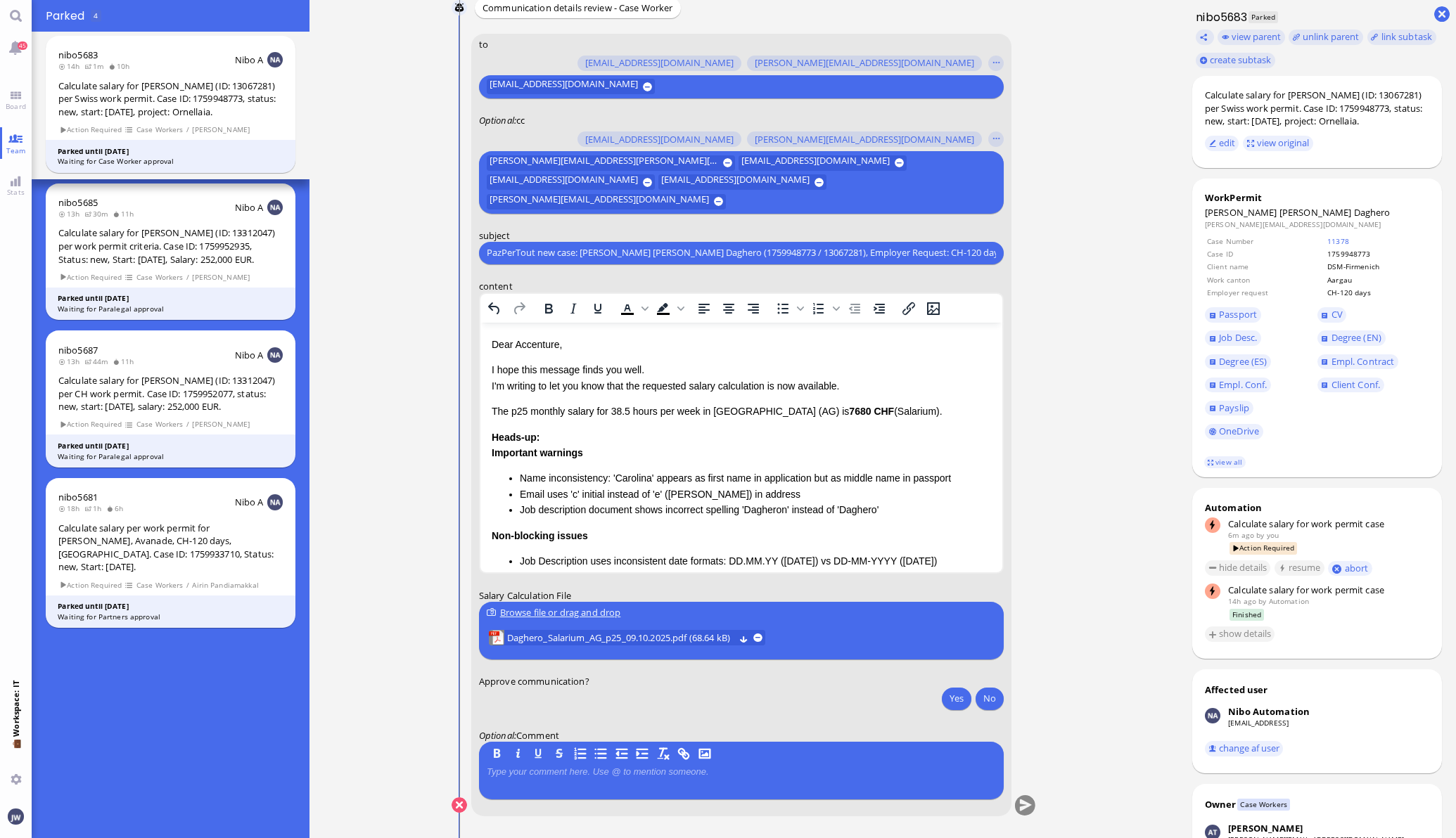
click at [536, 343] on p "Dear Accenture," at bounding box center [740, 343] width 499 height 15
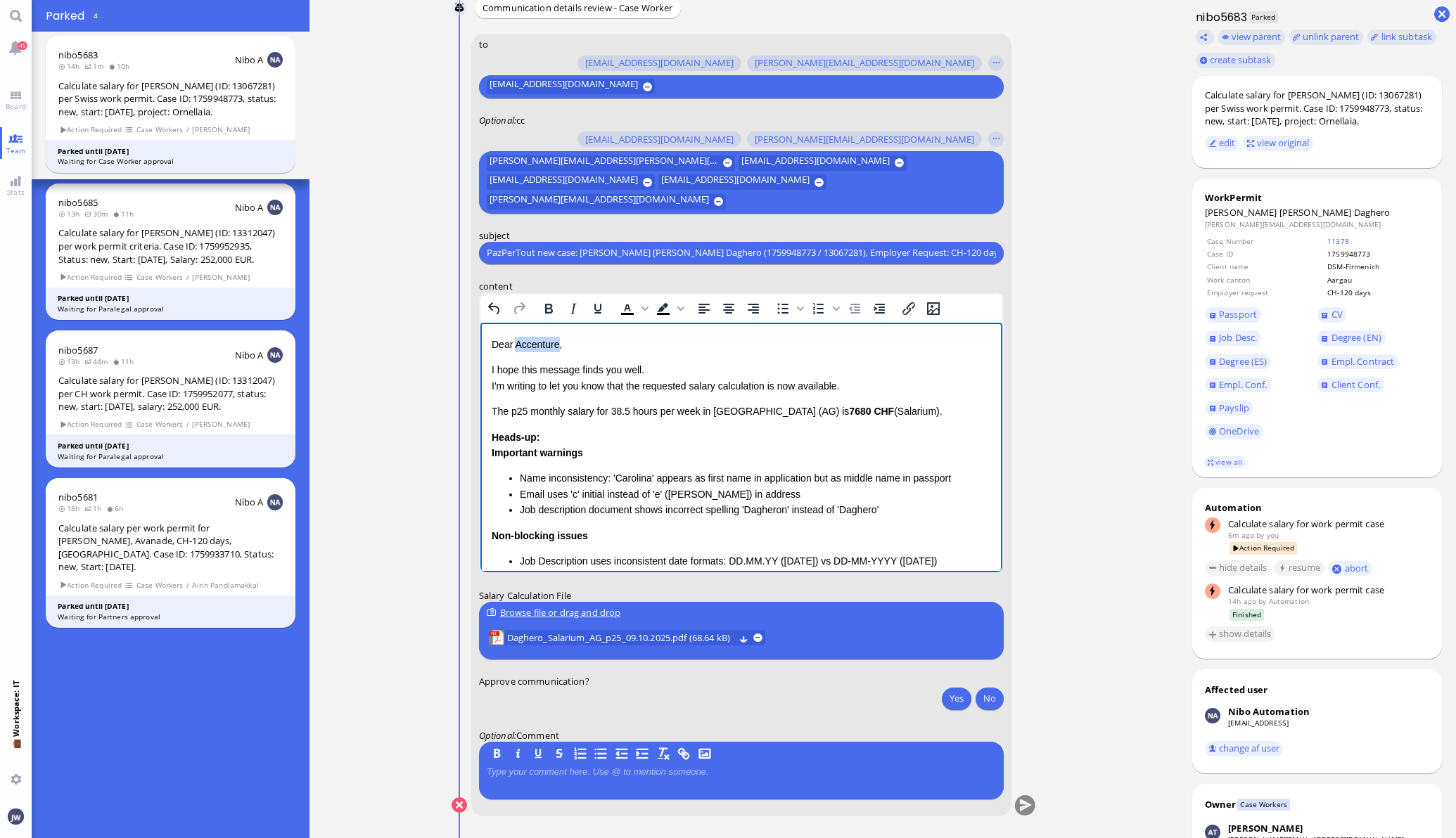
click at [536, 343] on p "Dear Accenture," at bounding box center [740, 343] width 499 height 15
click at [770, 386] on p "I hope this message finds you well. I'm writing to let you know that the reques…" at bounding box center [740, 377] width 499 height 32
click at [824, 383] on p "I hope this message finds you well. I'm writing to let you know that the reques…" at bounding box center [740, 377] width 499 height 32
click at [1354, 207] on span "Daghero" at bounding box center [1372, 212] width 37 height 13
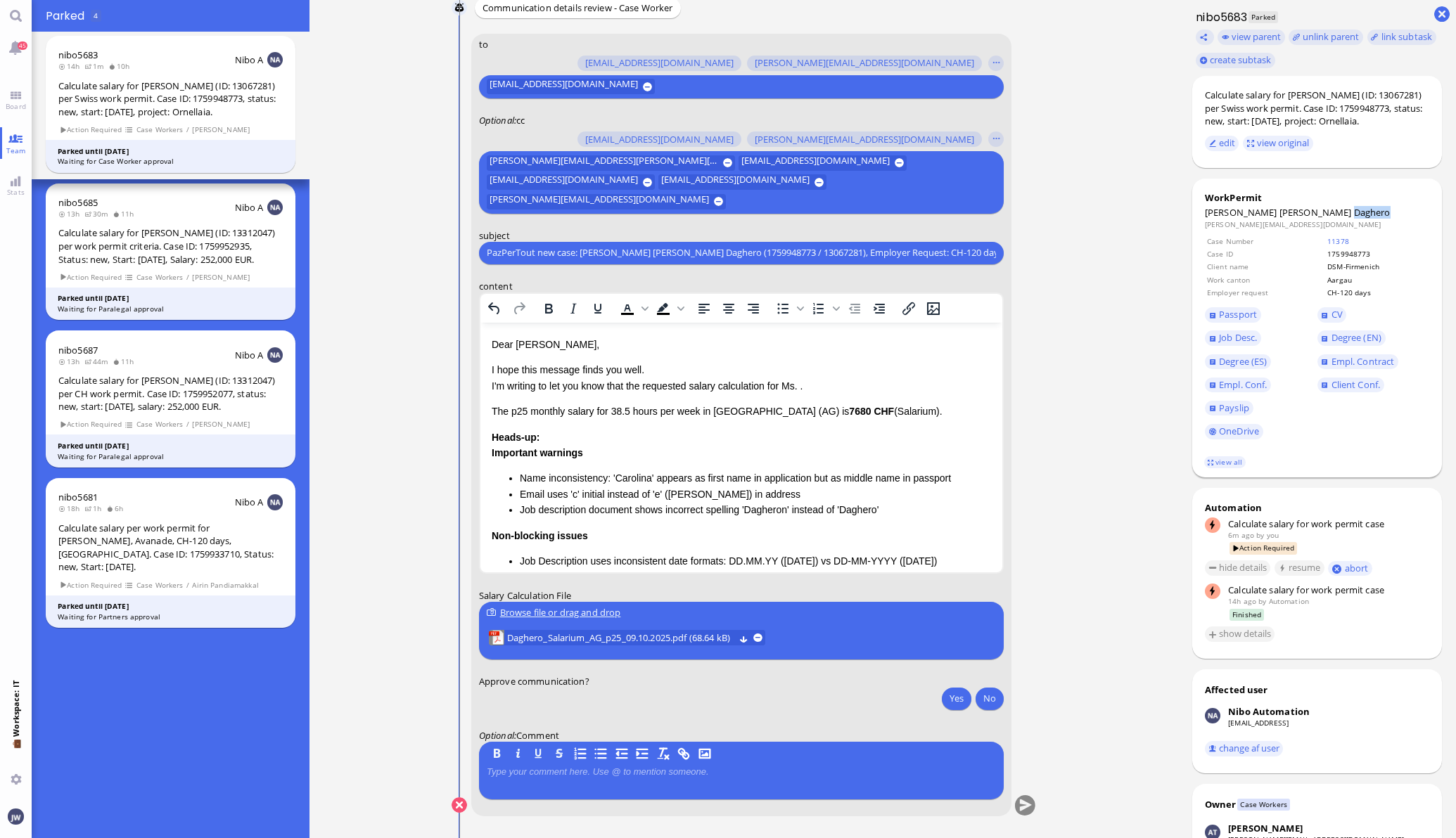
click at [1354, 207] on span "Daghero" at bounding box center [1372, 212] width 37 height 13
copy span "Daghero"
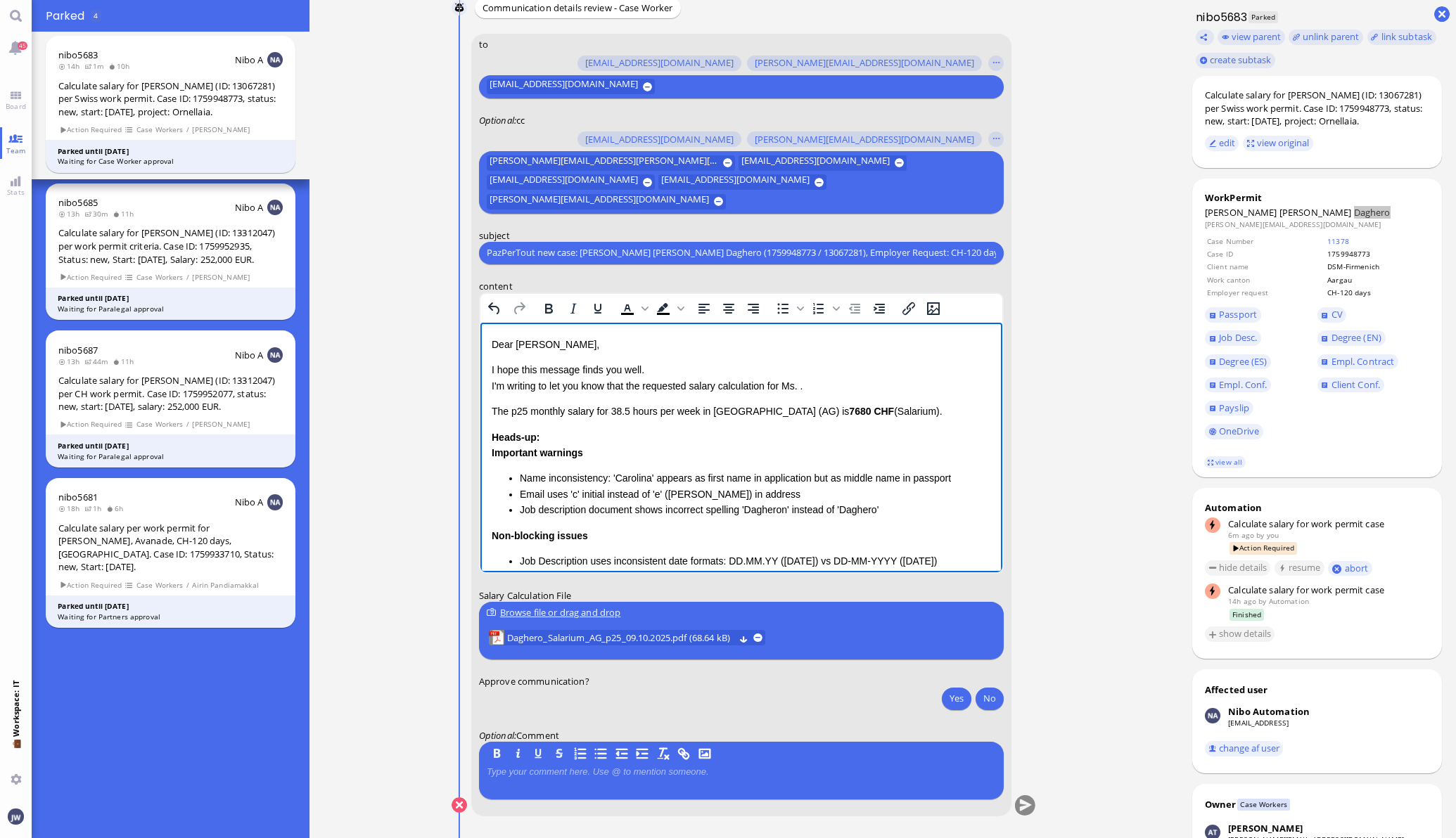
click at [800, 389] on p "I hope this message finds you well. I'm writing to let you know that the reques…" at bounding box center [740, 377] width 499 height 32
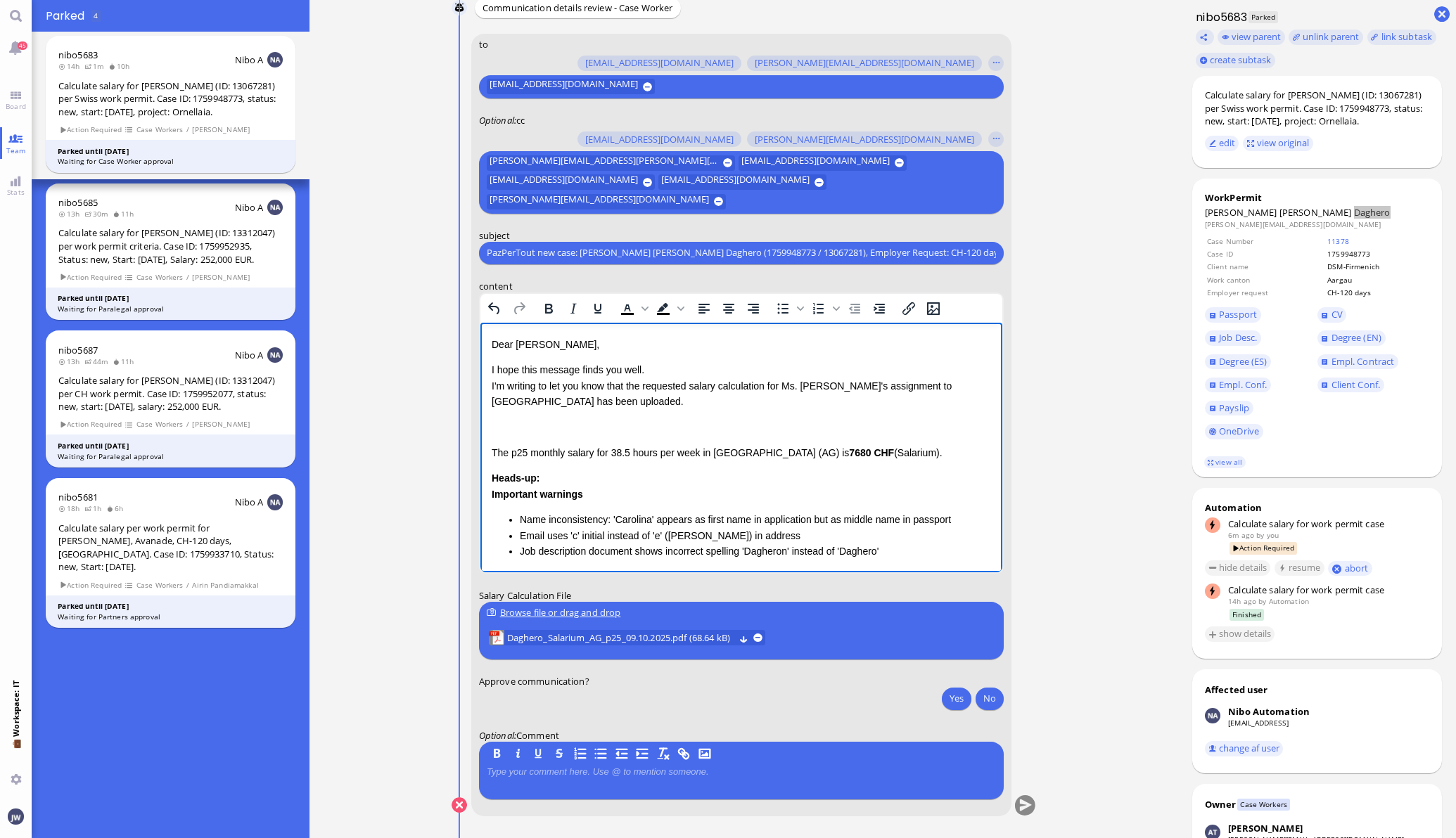
click at [907, 456] on p "The p25 monthly salary for 38.5 hours per week in [GEOGRAPHIC_DATA] (AG) is 768…" at bounding box center [740, 451] width 499 height 15
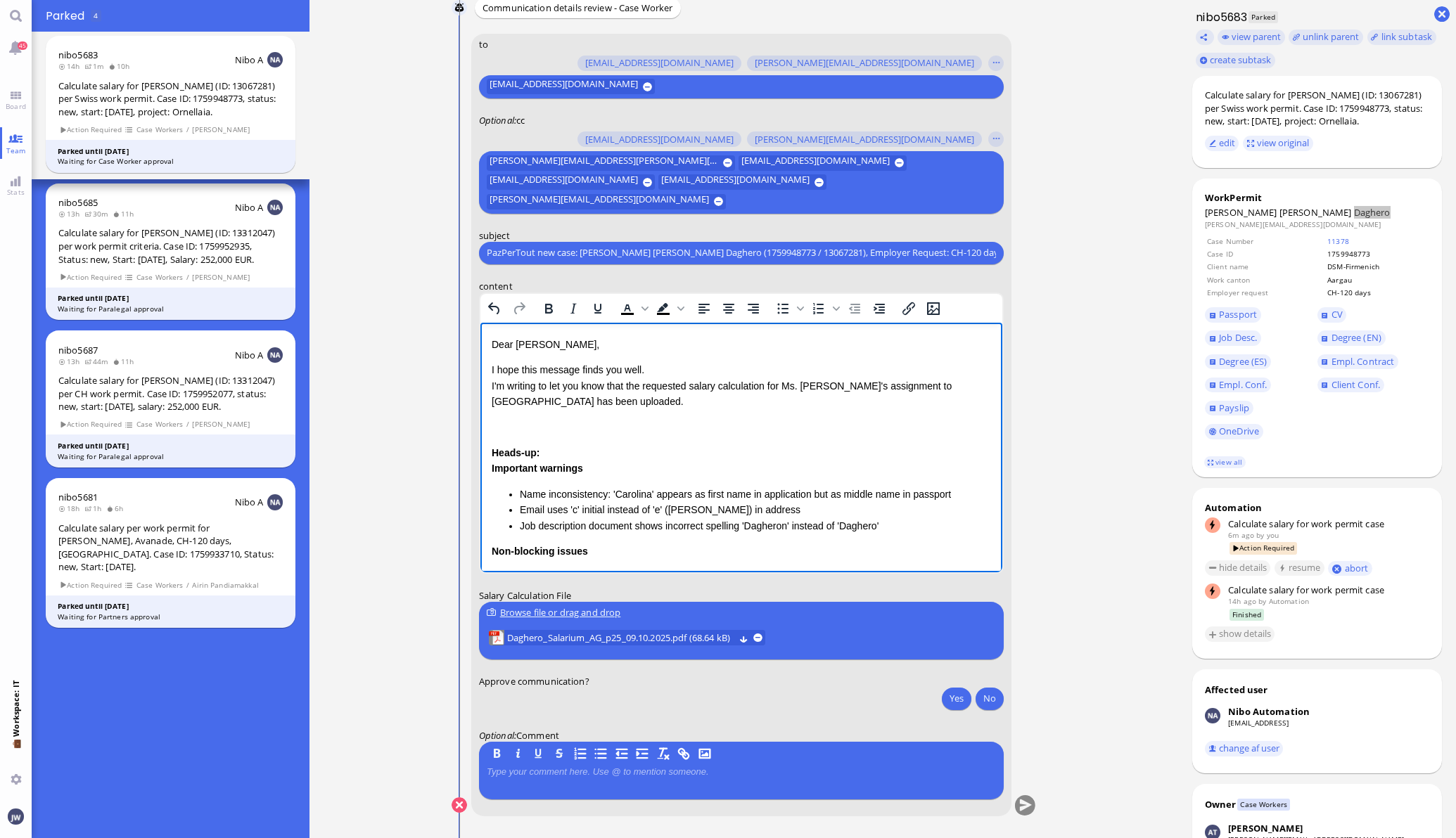
scroll to position [87, 0]
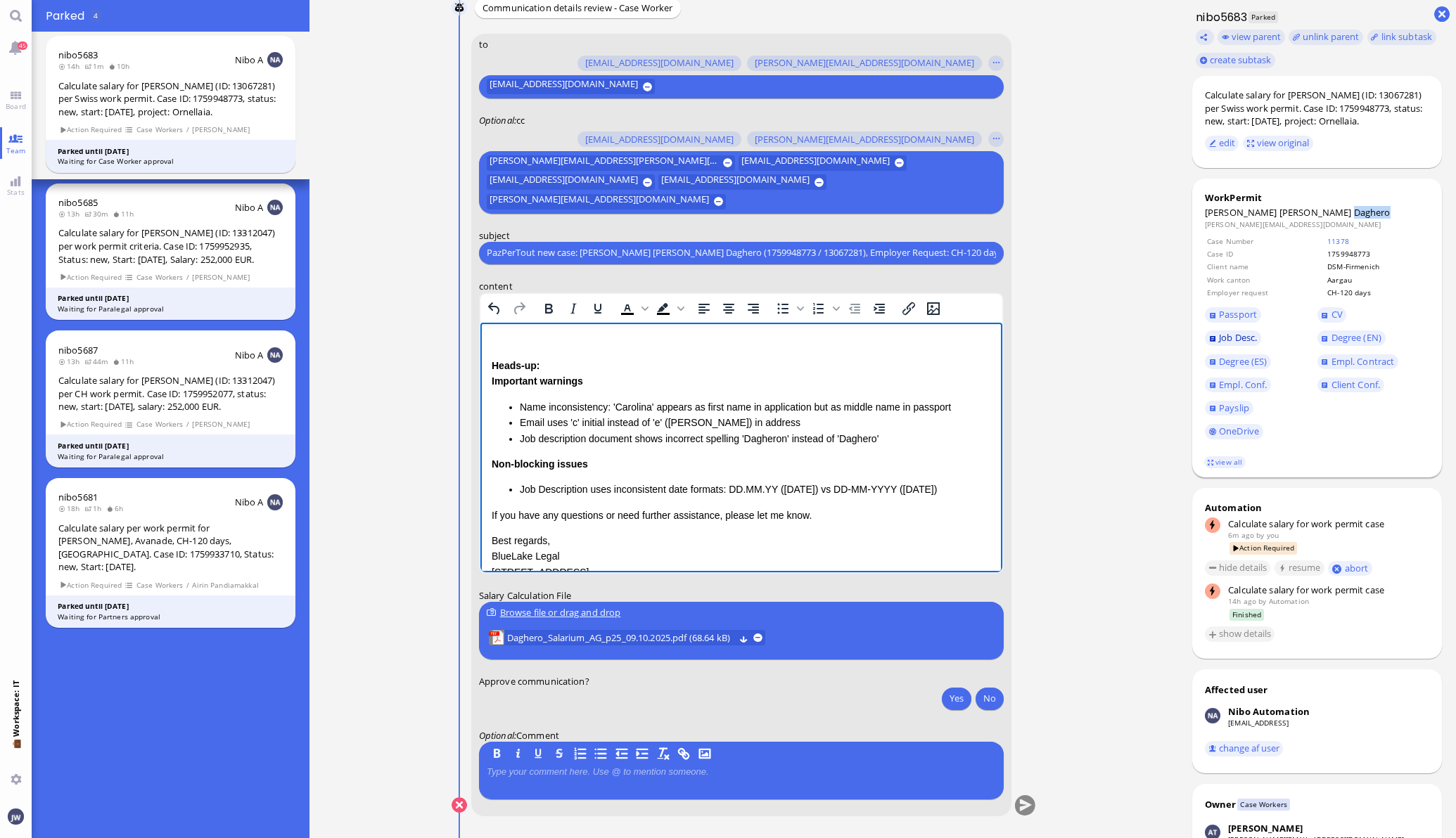
click at [1227, 338] on span "Job Desc." at bounding box center [1237, 338] width 38 height 13
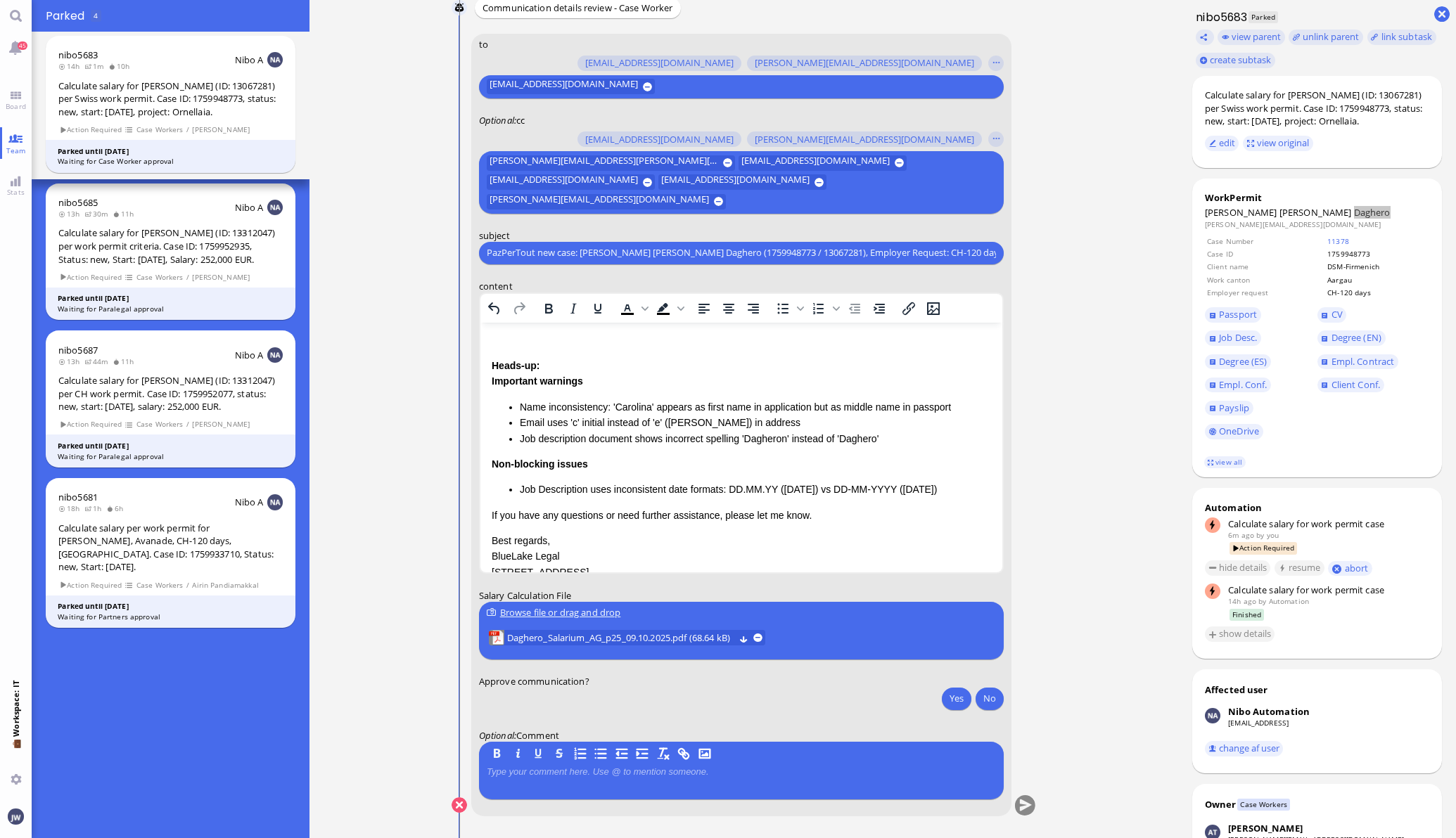
click at [492, 462] on strong "Non-blocking issues" at bounding box center [539, 464] width 96 height 12
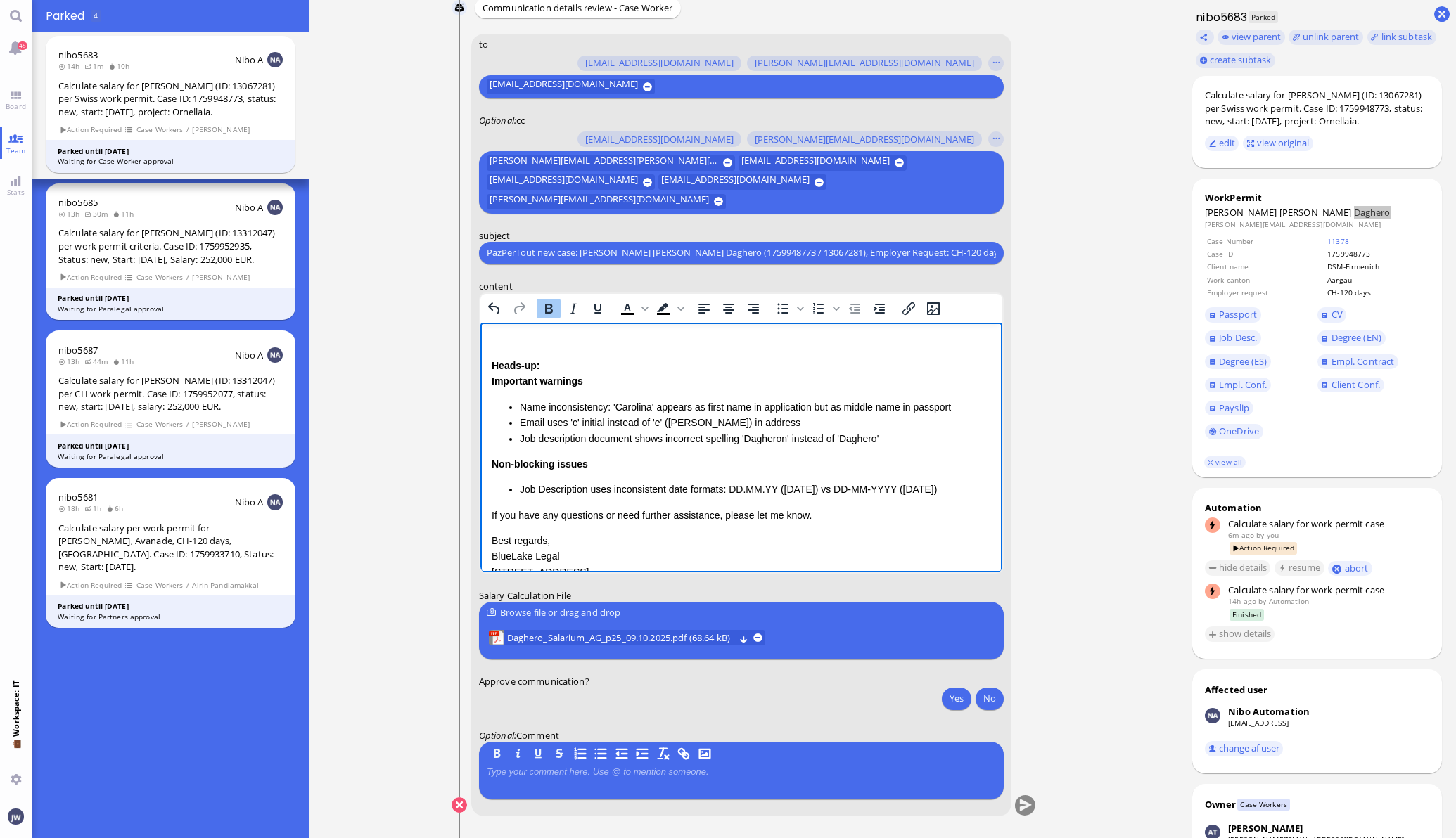
click at [956, 487] on li "Job Description uses inconsistent date formats: DD.MM.YY ([DATE]) vs DD-MM-YYYY…" at bounding box center [755, 488] width 471 height 15
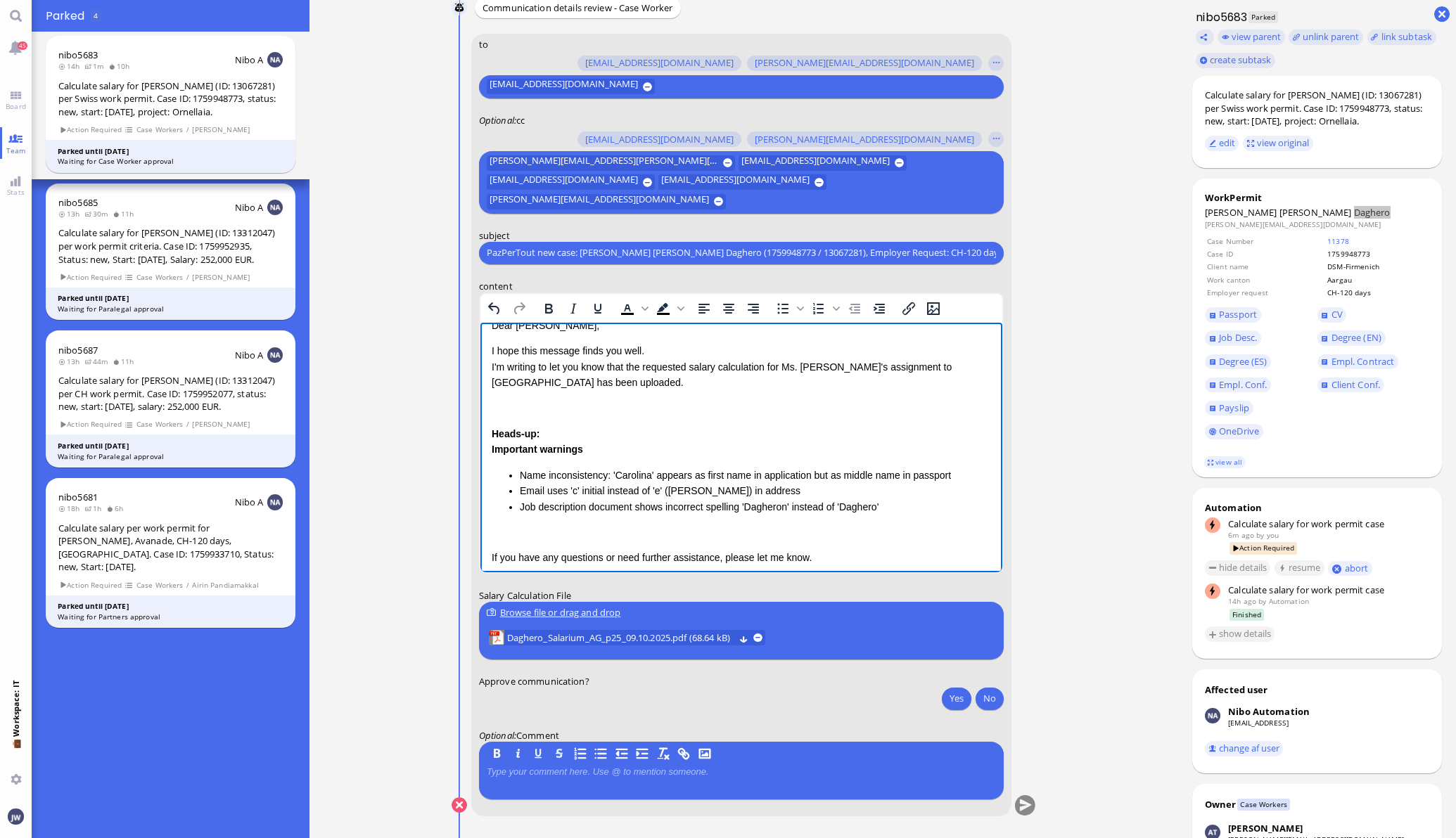
scroll to position [0, 0]
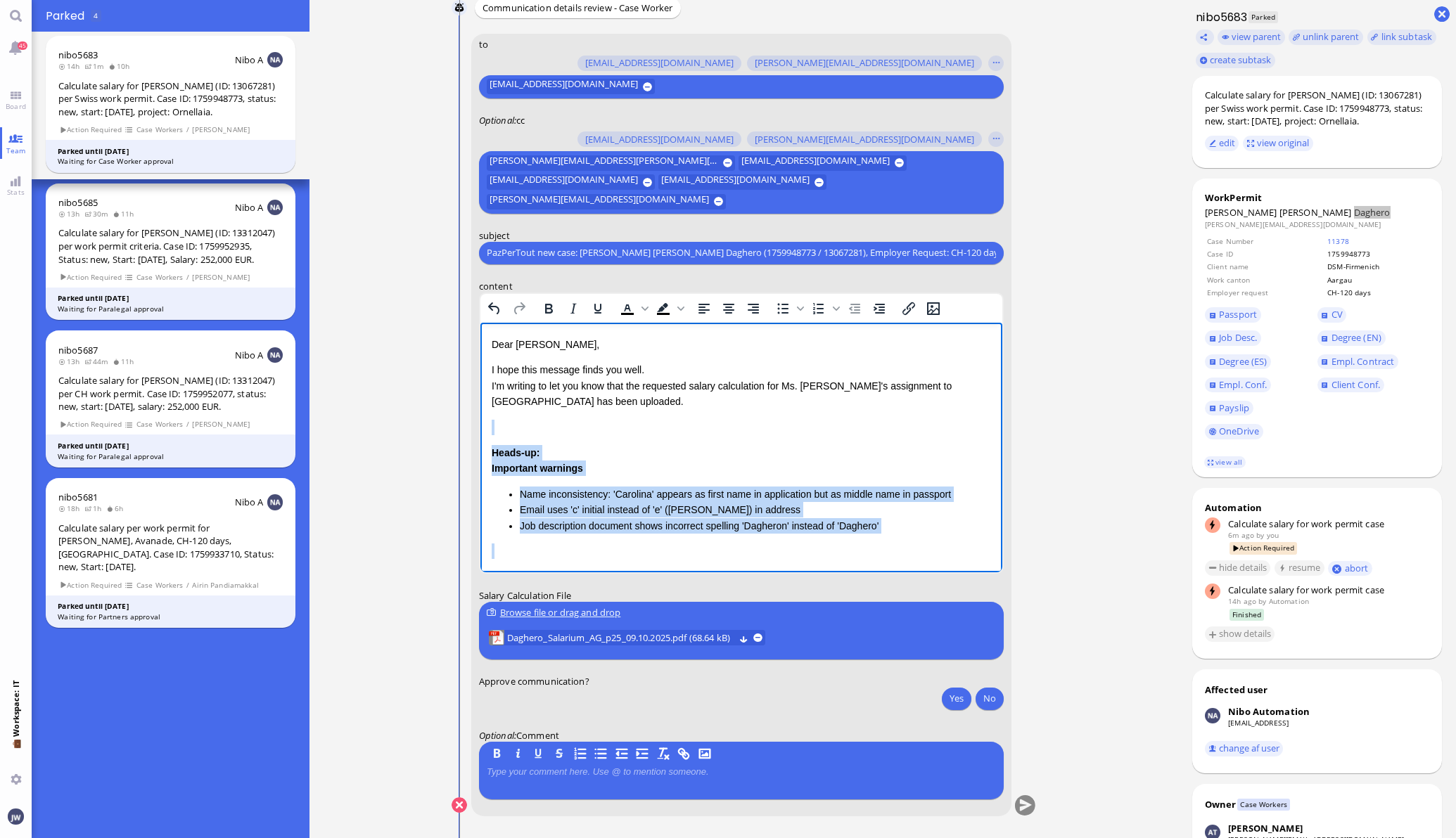
click at [495, 428] on p "Rich Text Area. Press ALT-0 for help." at bounding box center [740, 426] width 499 height 15
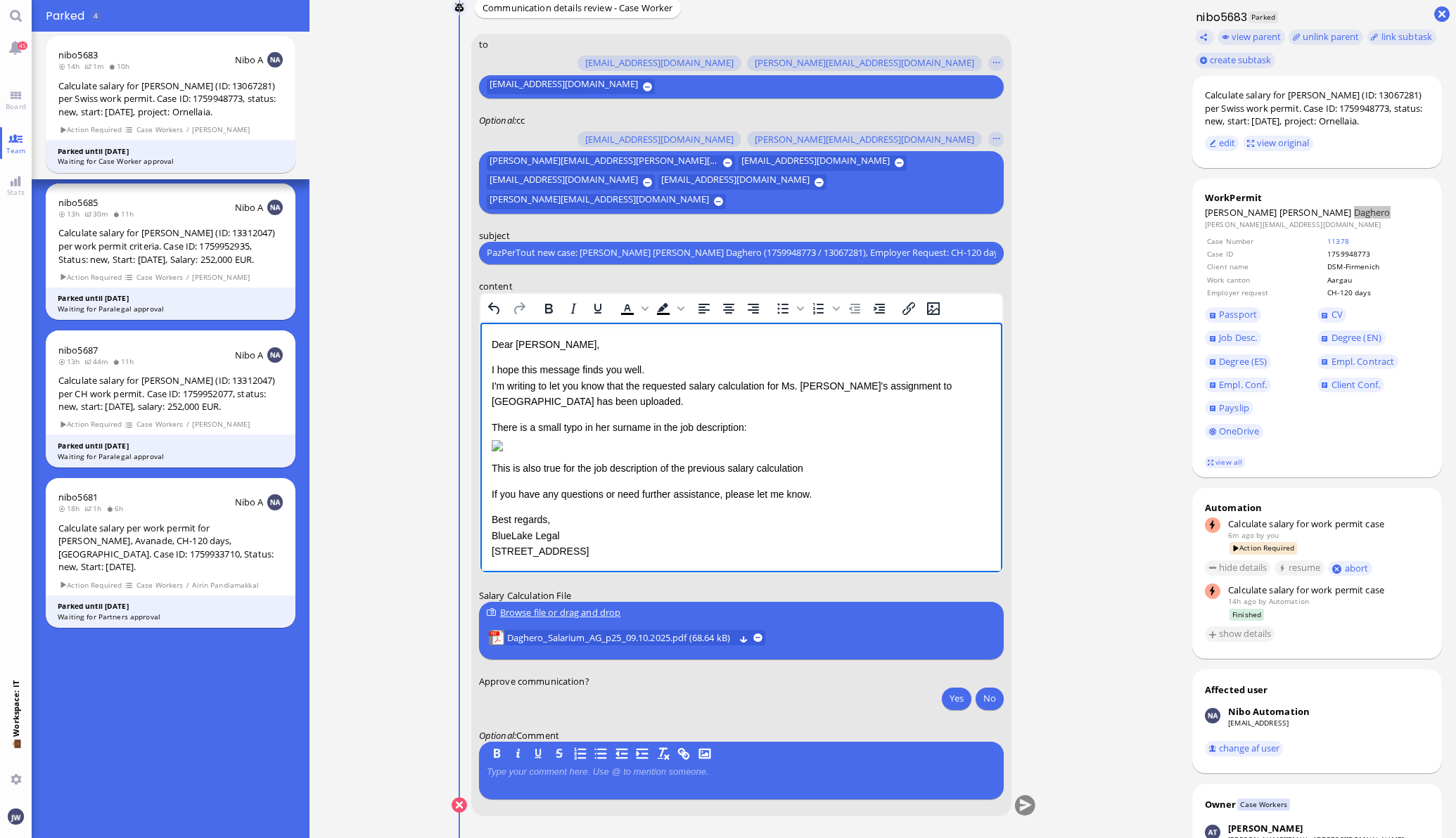
click at [665, 475] on div "This is also true for the job description of the previous salary calculation" at bounding box center [740, 467] width 499 height 15
click at [872, 475] on div "This is also true for the job description provided with the previous salary cal…" at bounding box center [740, 467] width 499 height 15
click at [1283, 212] on span "[PERSON_NAME] [PERSON_NAME]" at bounding box center [1278, 212] width 147 height 13
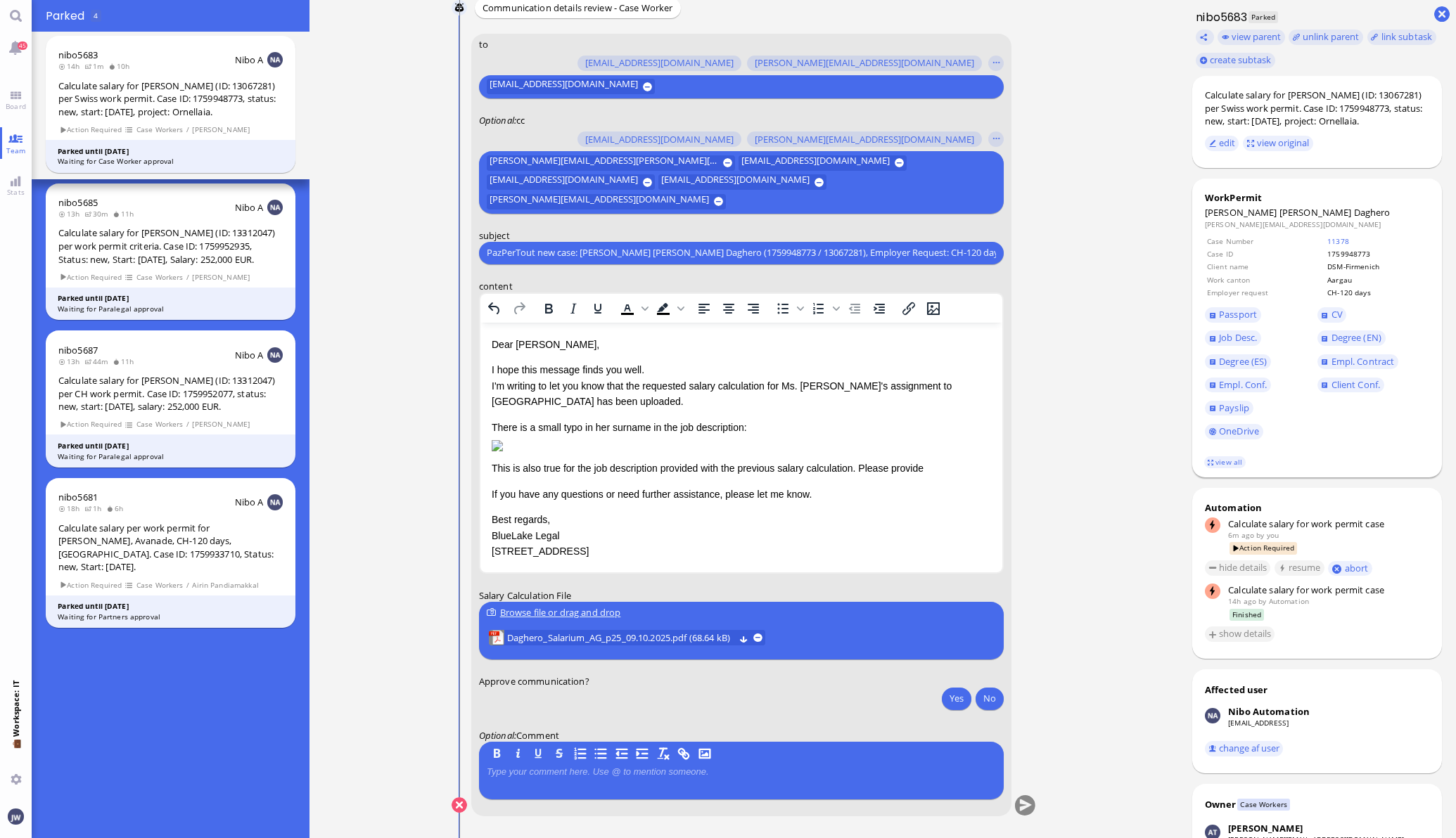
click at [1354, 212] on span "Daghero" at bounding box center [1372, 212] width 37 height 13
copy span "Daghero"
click at [929, 475] on div "This is also true for the job description provided with the previous salary cal…" at bounding box center [740, 467] width 499 height 15
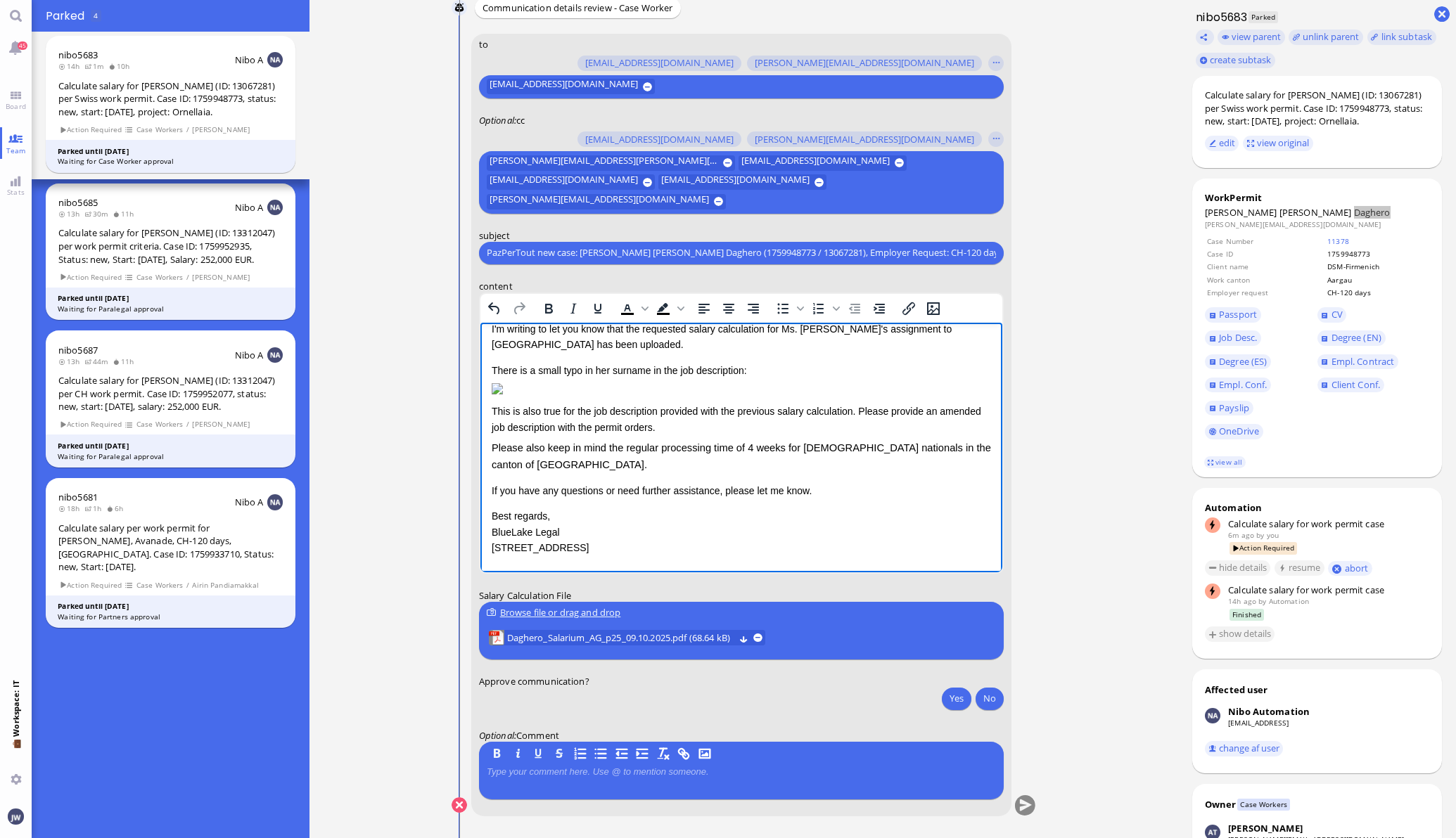
scroll to position [76, 0]
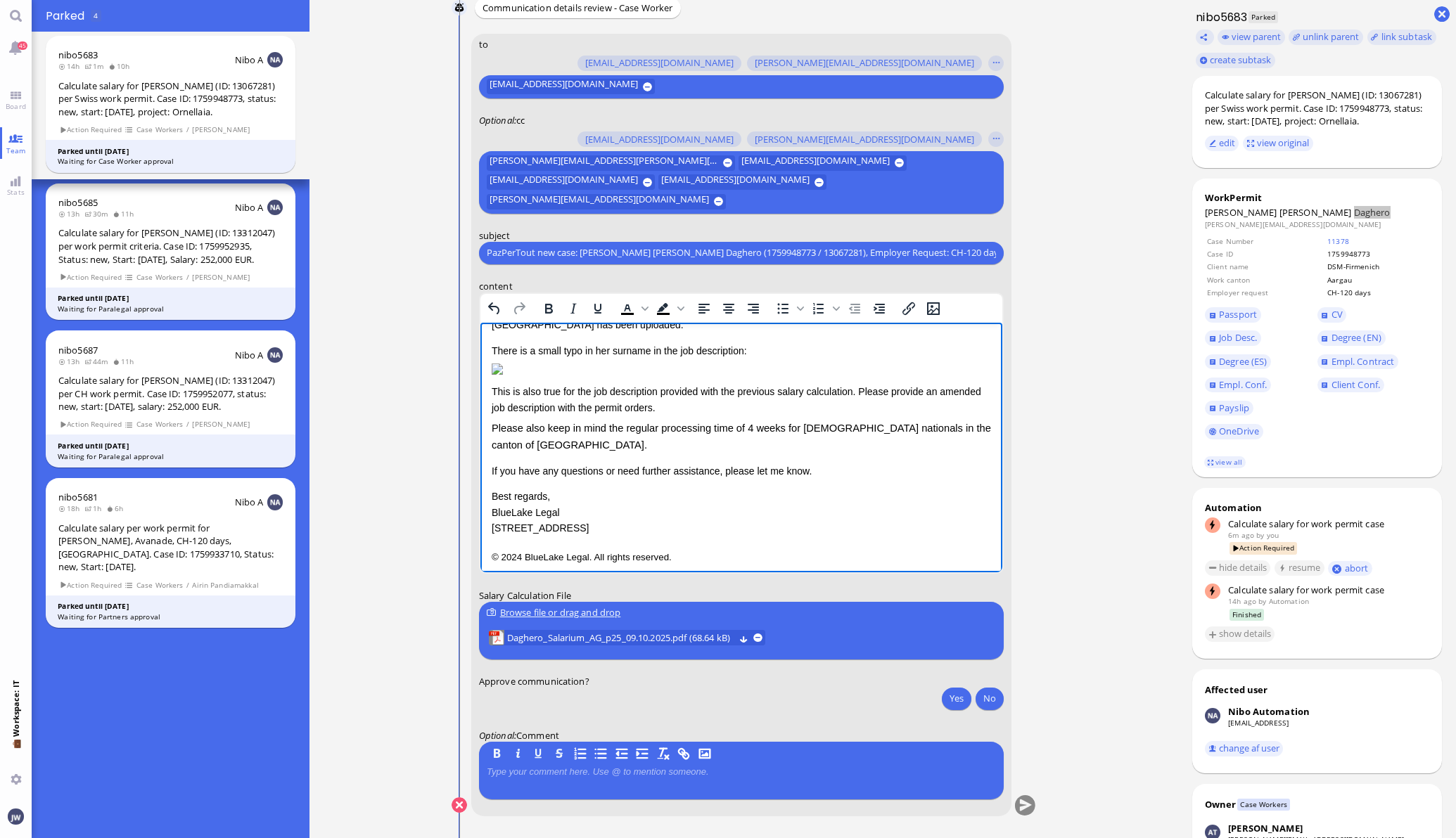
click at [807, 463] on p "If you have any questions or need further assistance, please let me know." at bounding box center [740, 470] width 499 height 15
click at [729, 553] on p "© 2024 BlueLake Legal. All rights reserved." at bounding box center [740, 556] width 499 height 18
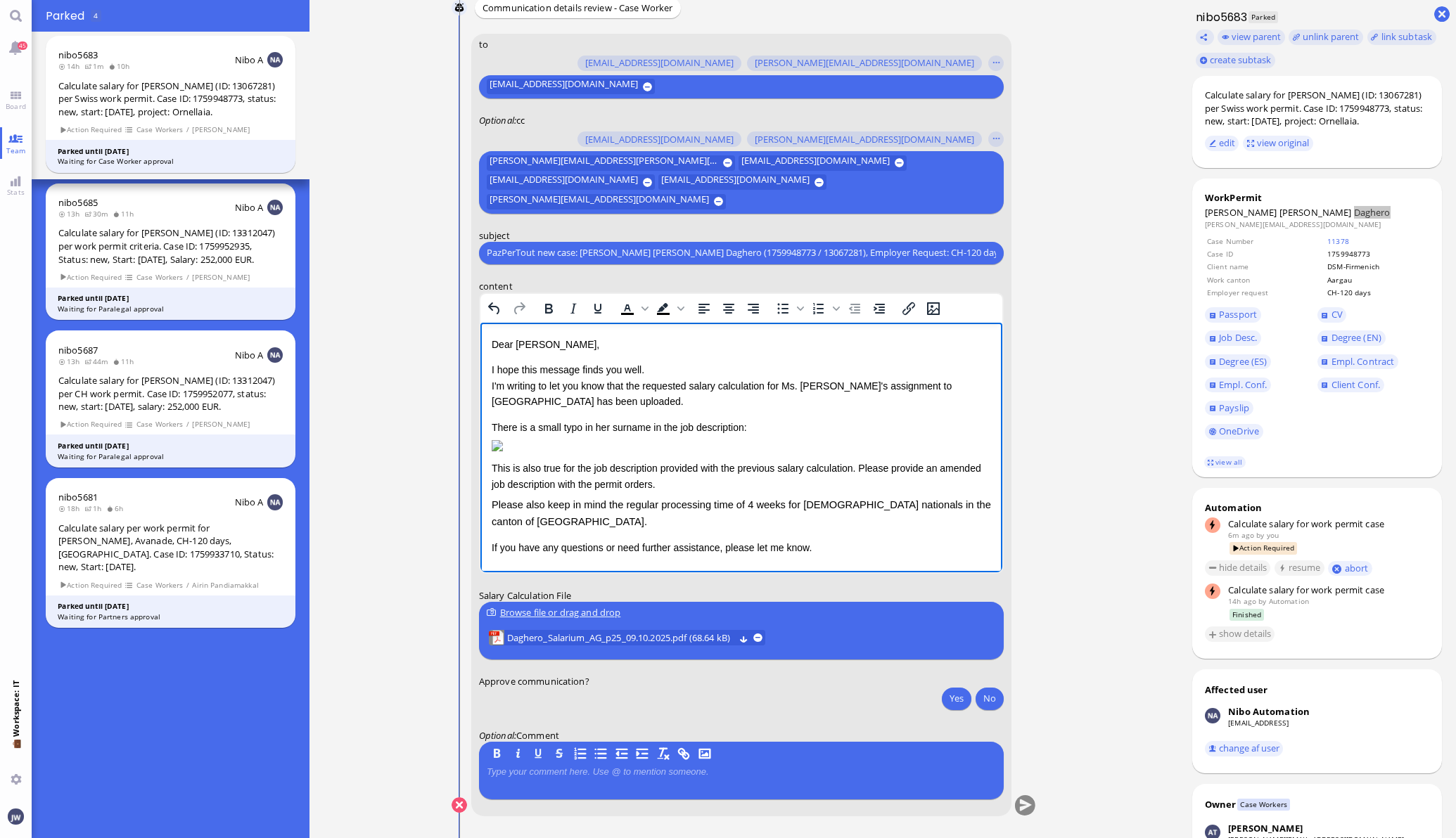
click at [853, 480] on div "This is also true for the job description provided with the previous salary cal…" at bounding box center [740, 476] width 499 height 32
click at [495, 424] on div "There is a small typo in her surname in the job description:" at bounding box center [740, 426] width 499 height 15
click at [742, 425] on div "There is a small typo in her surname in the job description:" at bounding box center [740, 426] width 499 height 15
copy div "There is a small typo in her surname in the job description:"
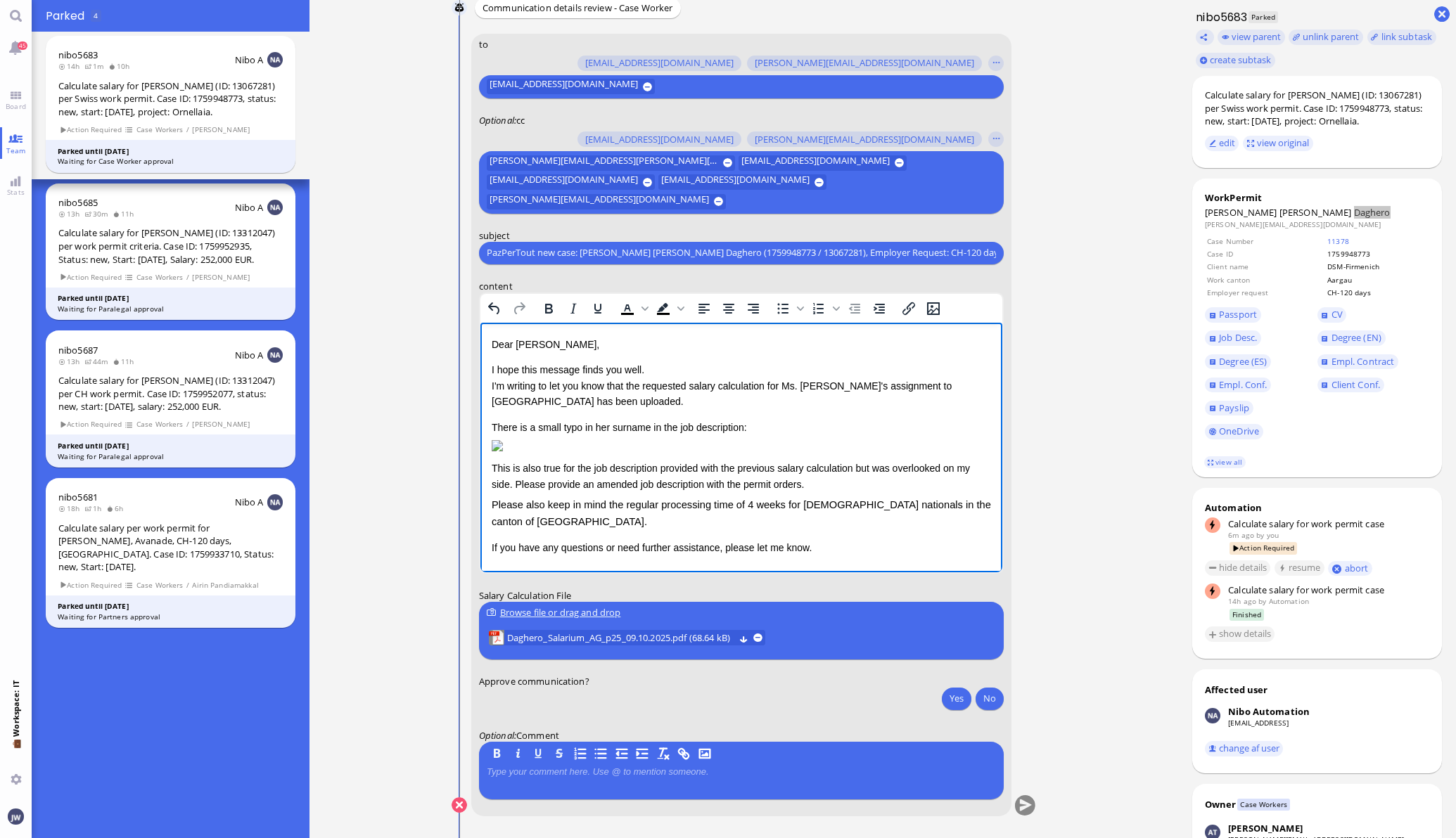
click at [502, 477] on div "This is also true for the job description provided with the previous salary cal…" at bounding box center [740, 476] width 499 height 32
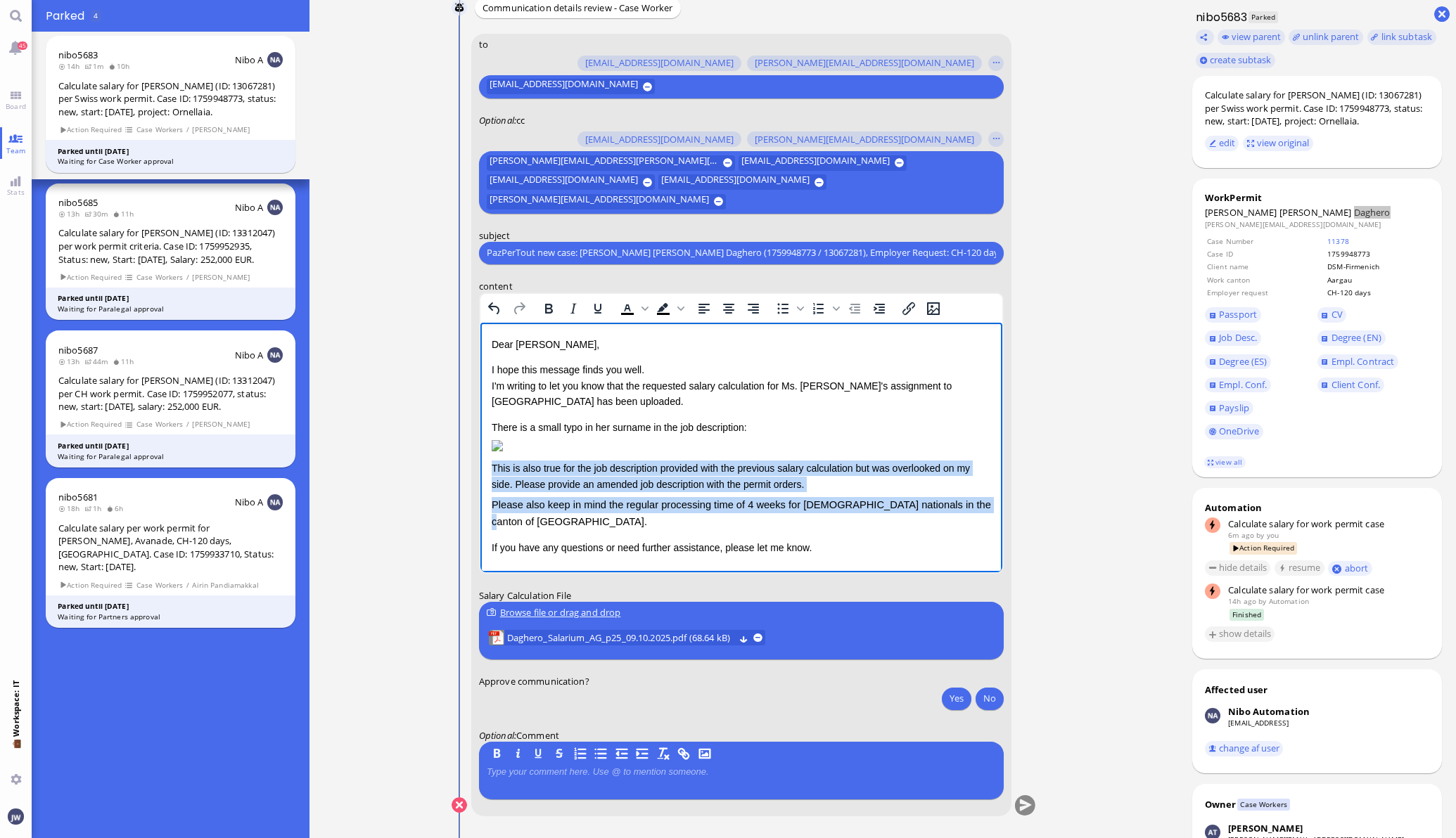
click at [968, 511] on span "Please also keep in mind the regular processing time of 4 weeks for [DEMOGRAPHI…" at bounding box center [740, 512] width 499 height 27
copy div "This is also true for the job description provided with the previous salary cal…"
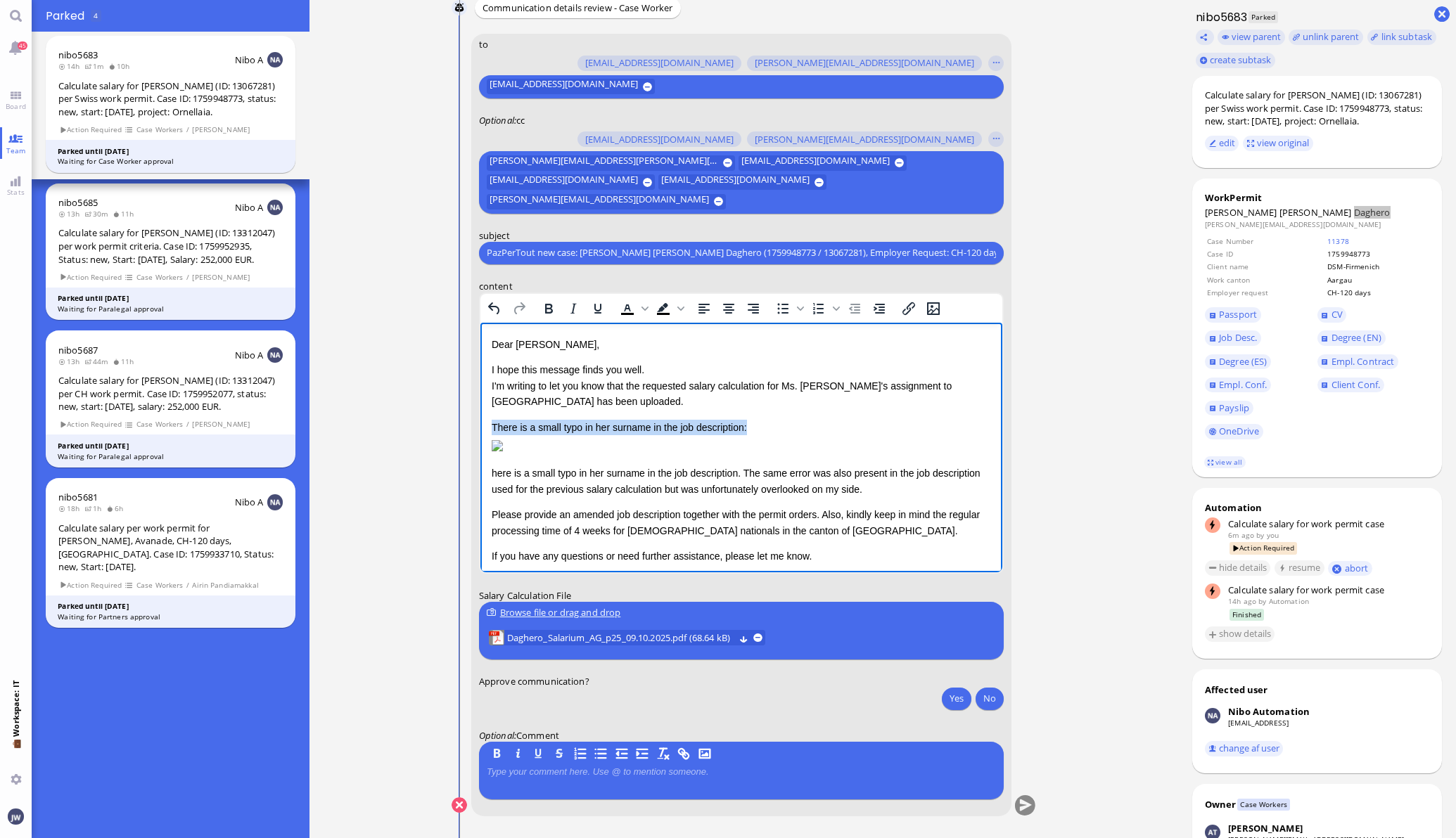
drag, startPoint x: 741, startPoint y: 428, endPoint x: 475, endPoint y: 423, distance: 266.0
click at [480, 423] on html "Dear [PERSON_NAME], I hope this message finds you well. I'm writing to let you …" at bounding box center [740, 449] width 522 height 256
click at [500, 485] on p "here is a small typo in her surname in the job description. The same error was …" at bounding box center [740, 481] width 499 height 32
click at [739, 483] on p "here is a small typo in her surname in the job description. The same error was …" at bounding box center [740, 481] width 499 height 32
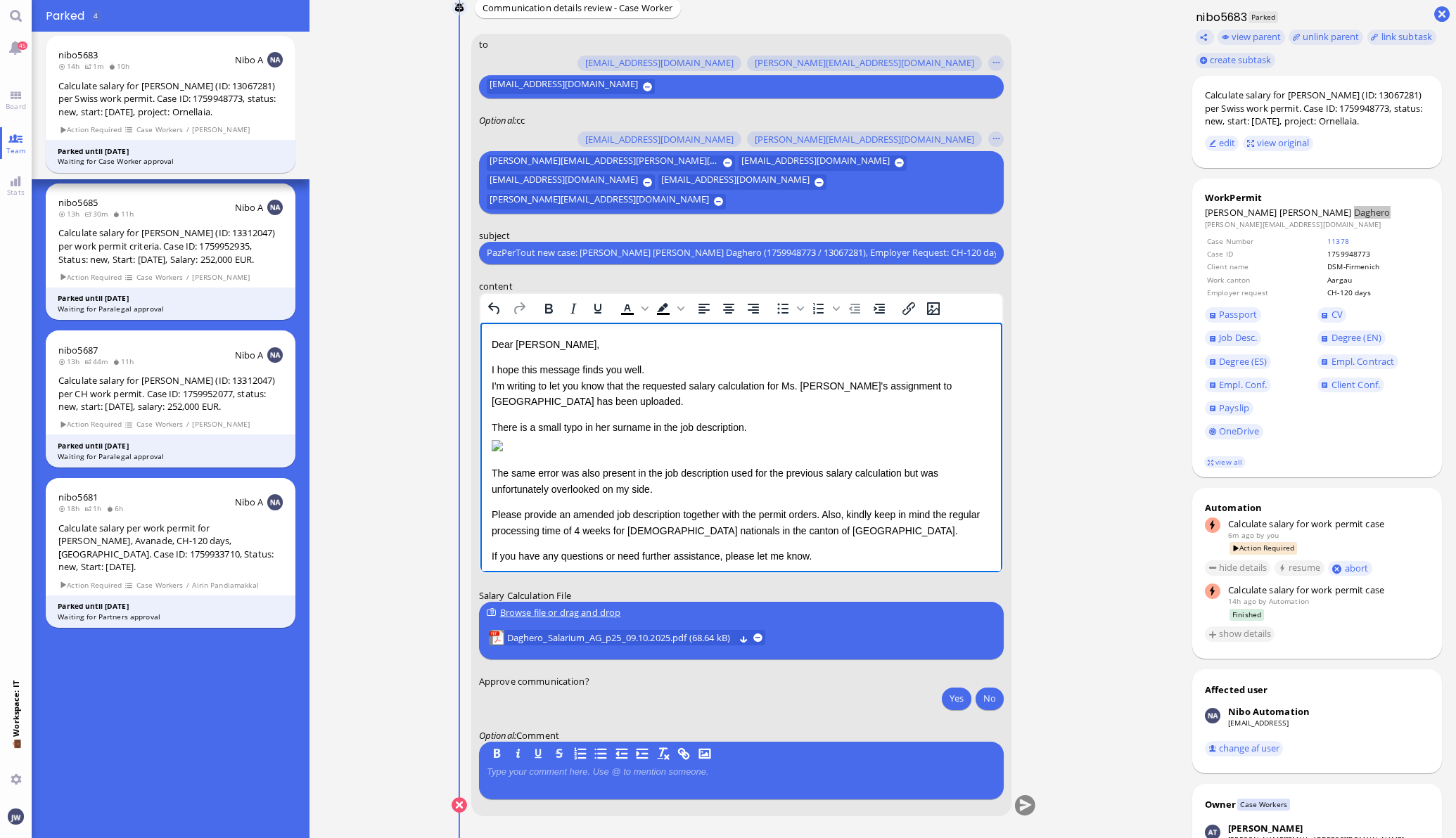
click at [747, 429] on div "There is a small typo in her surname in the job description." at bounding box center [740, 426] width 499 height 15
click at [705, 496] on p "The same error was also present in the job description used for the previous sa…" at bounding box center [740, 481] width 499 height 32
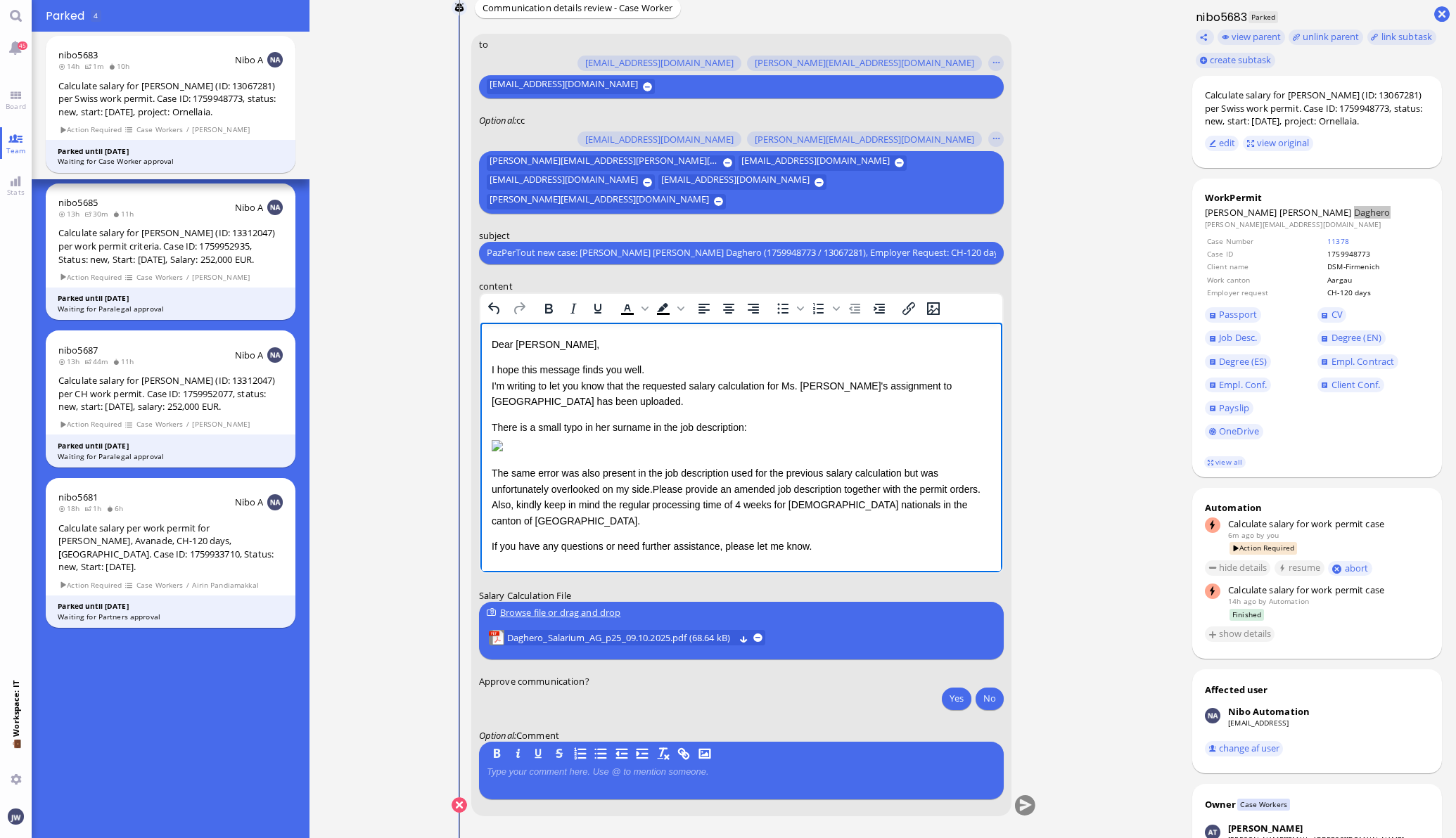
click at [526, 515] on p "The same error was also present in the job description used for the previous sa…" at bounding box center [740, 497] width 499 height 63
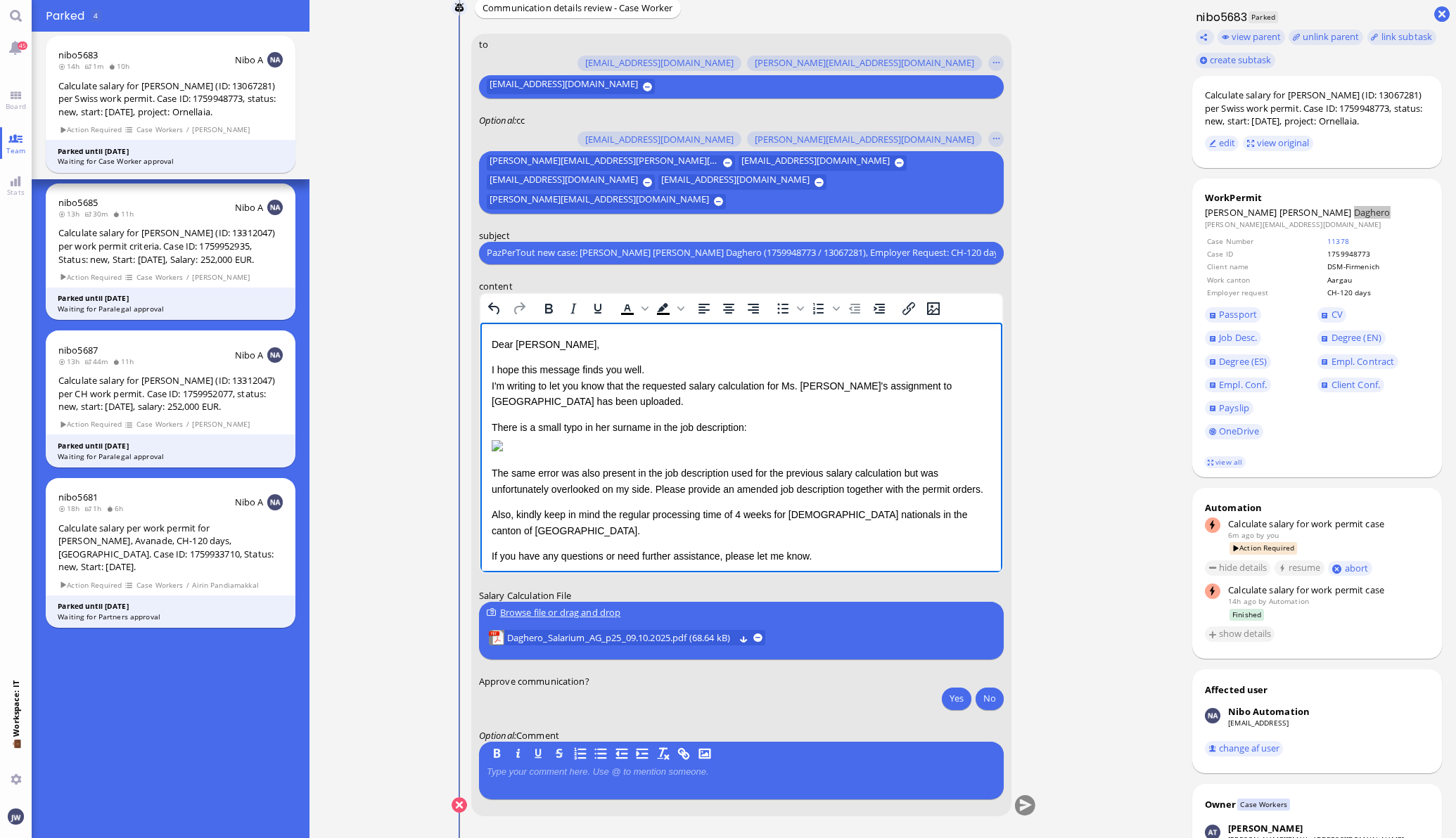
scroll to position [15, 0]
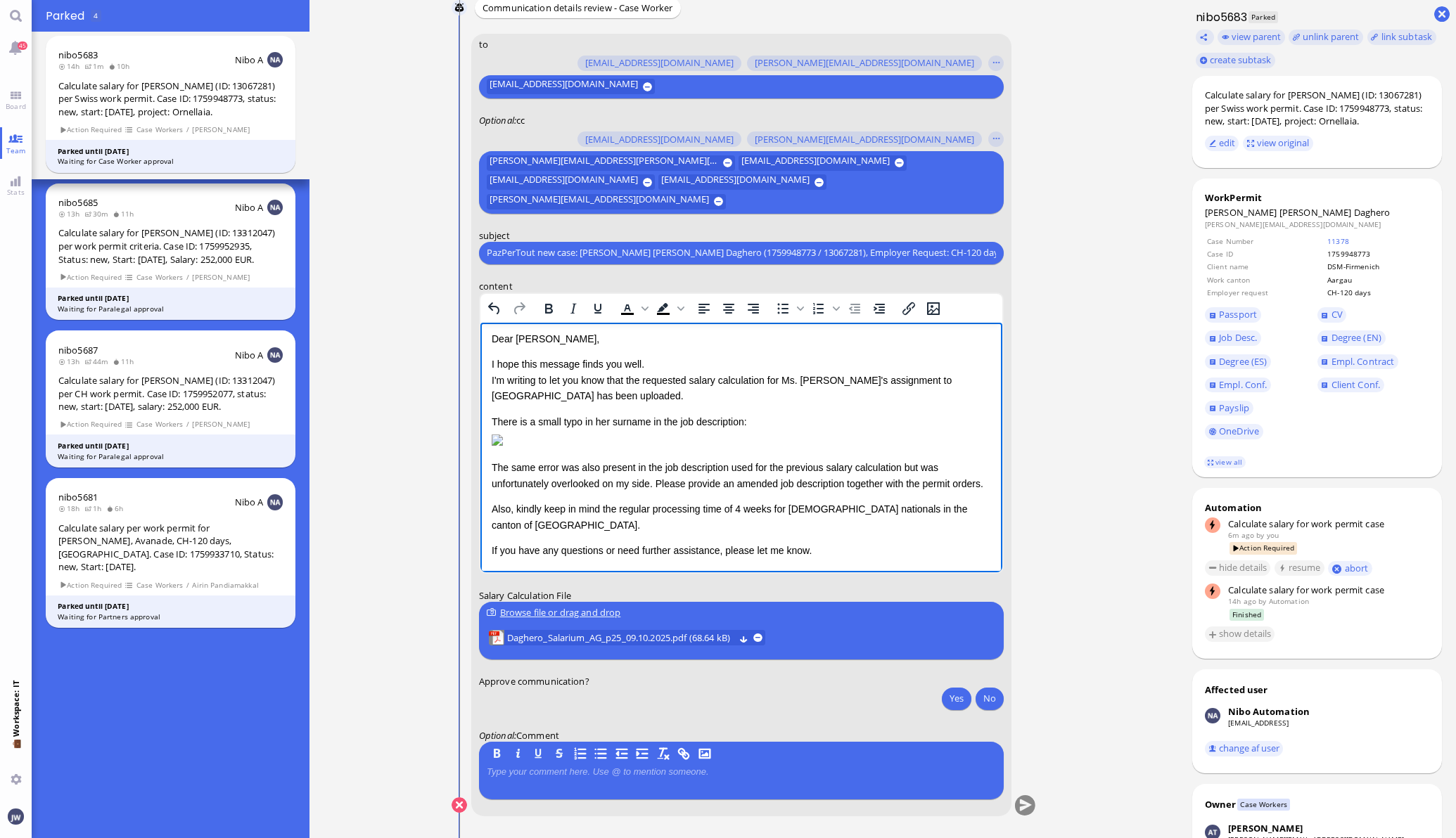
click at [949, 711] on div "Yes No" at bounding box center [971, 700] width 66 height 26
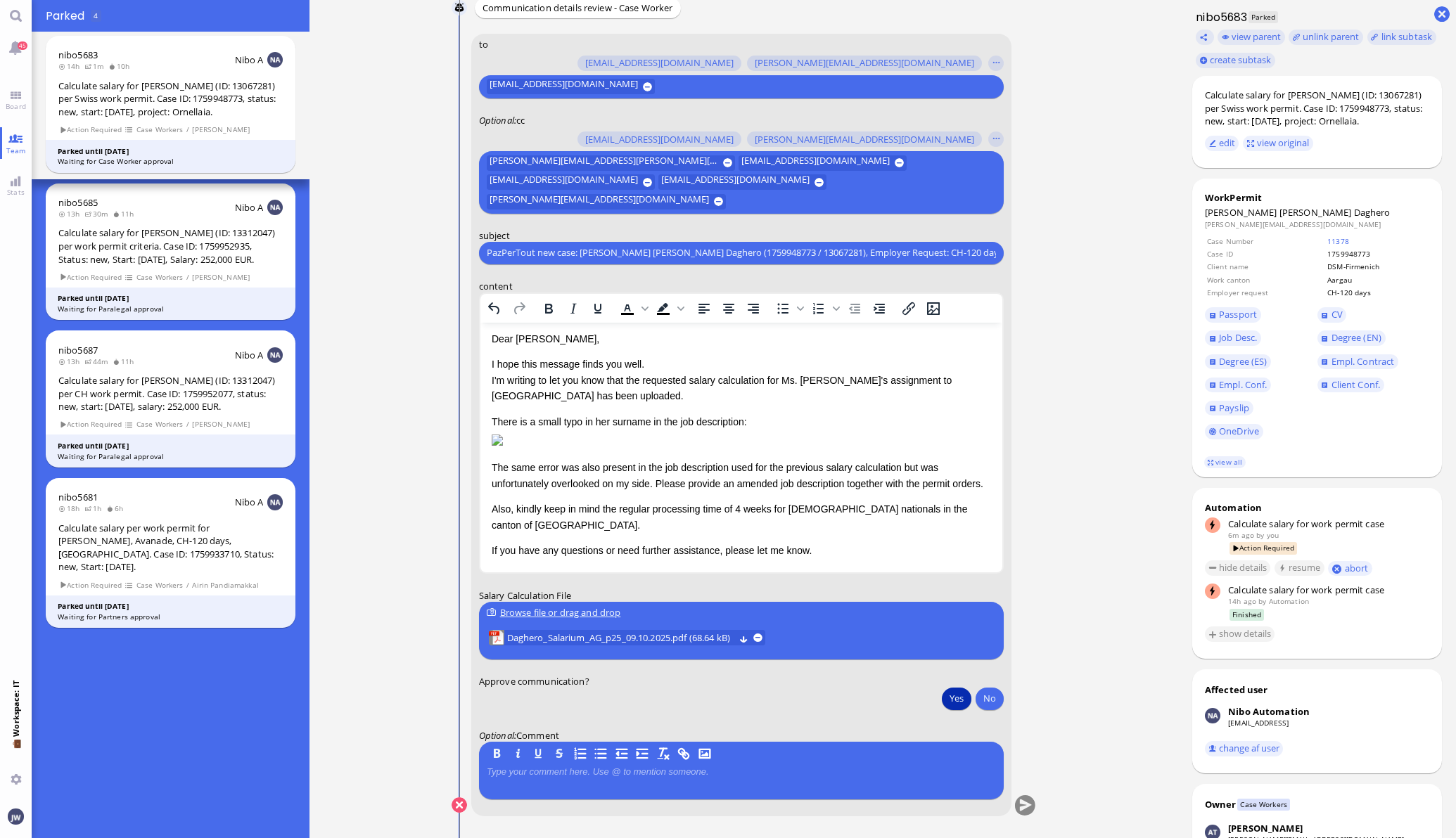
click at [953, 696] on button "Yes" at bounding box center [956, 698] width 30 height 22
click at [1024, 801] on button "submit" at bounding box center [1024, 806] width 21 height 21
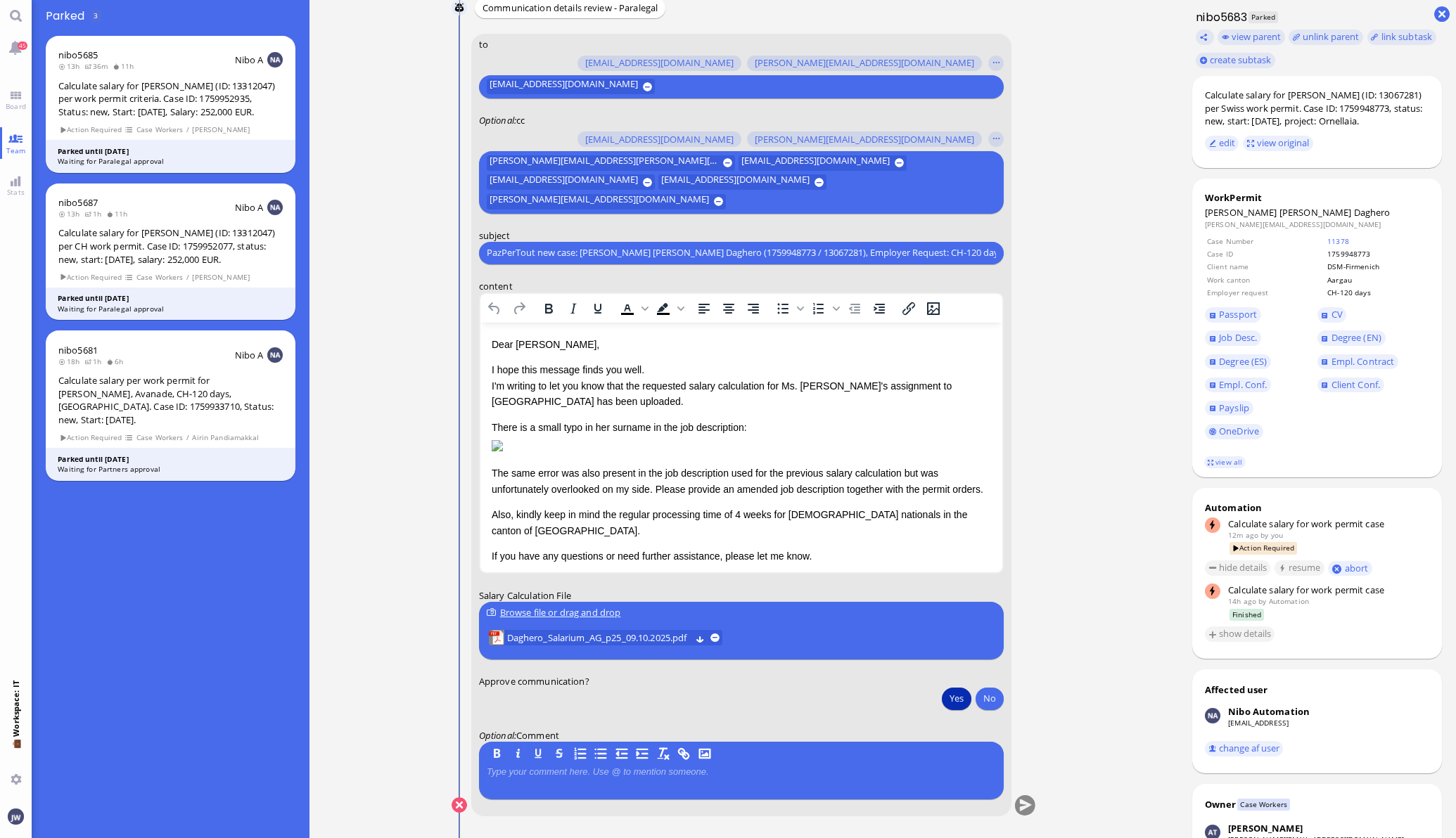
click at [947, 697] on button "Yes" at bounding box center [956, 698] width 30 height 22
click at [1023, 802] on button "submit" at bounding box center [1024, 806] width 21 height 21
